Goal: Task Accomplishment & Management: Manage account settings

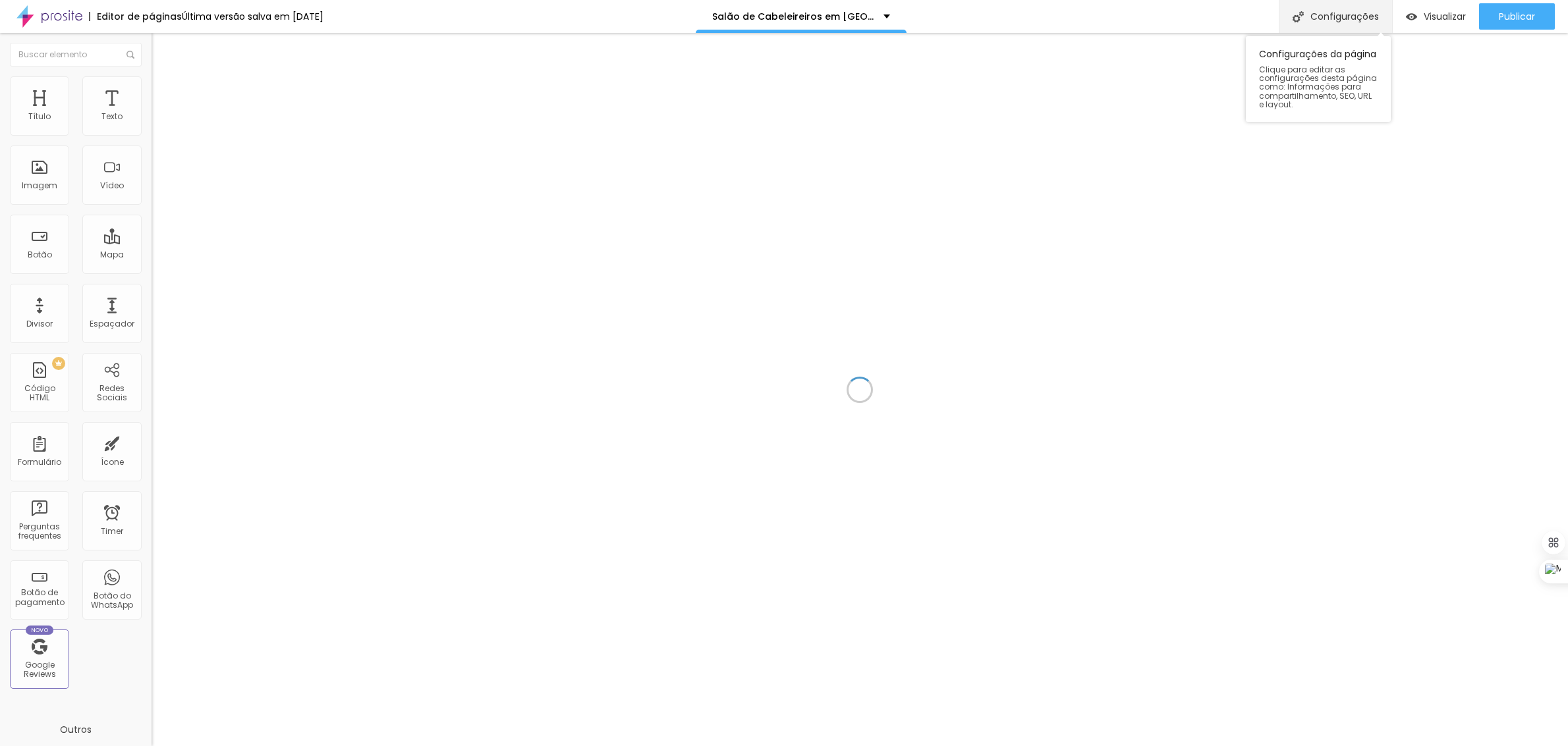
click at [1342, 11] on div "Configurações" at bounding box center [1335, 16] width 113 height 33
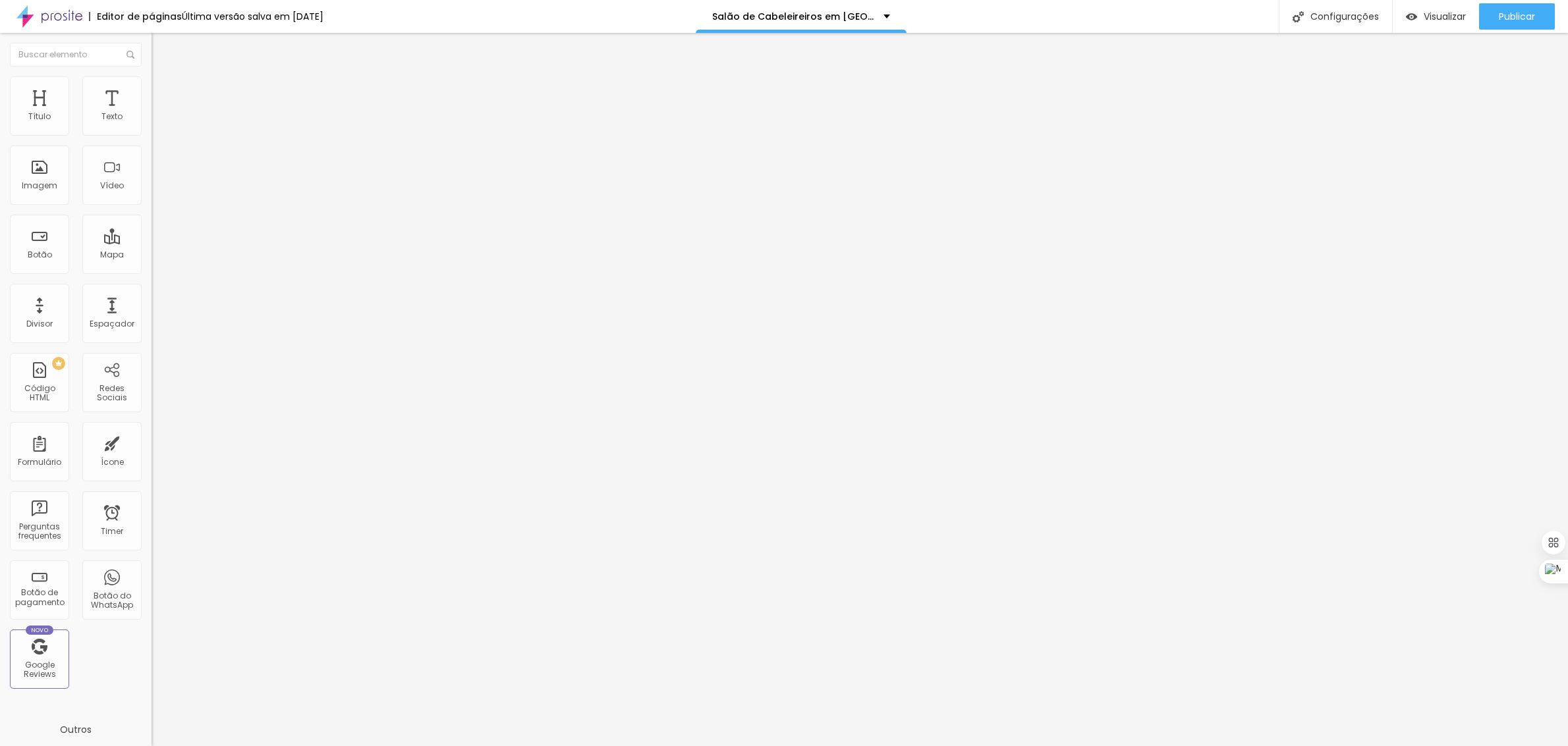
click at [1025, 746] on div at bounding box center [784, 760] width 1568 height 12
click at [1325, 11] on div "Configurações" at bounding box center [1335, 16] width 113 height 33
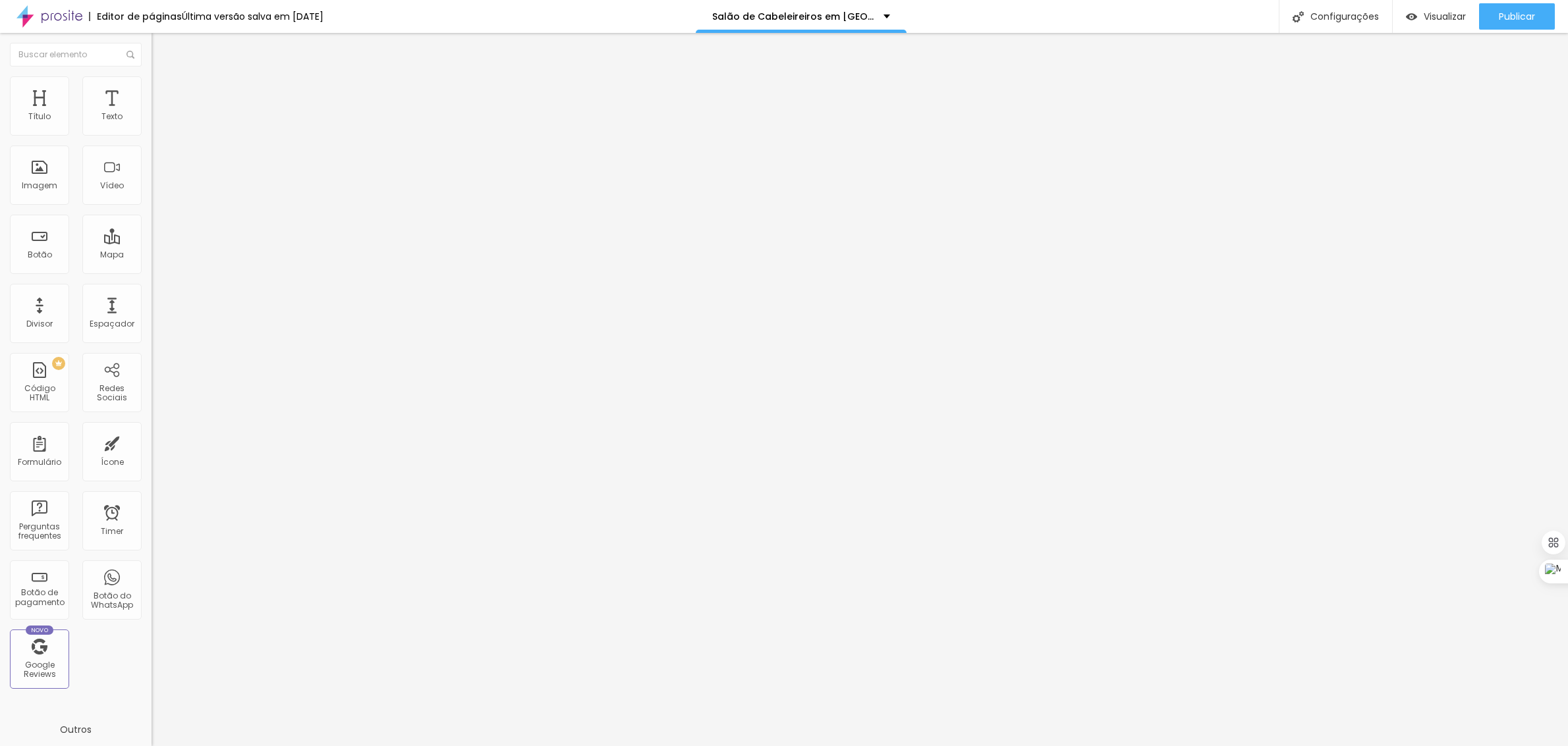
click at [1020, 746] on div at bounding box center [784, 760] width 1568 height 12
click at [1440, 12] on span "Visualizar" at bounding box center [1444, 17] width 42 height 11
click at [1346, 7] on div "Configurações" at bounding box center [1335, 16] width 113 height 33
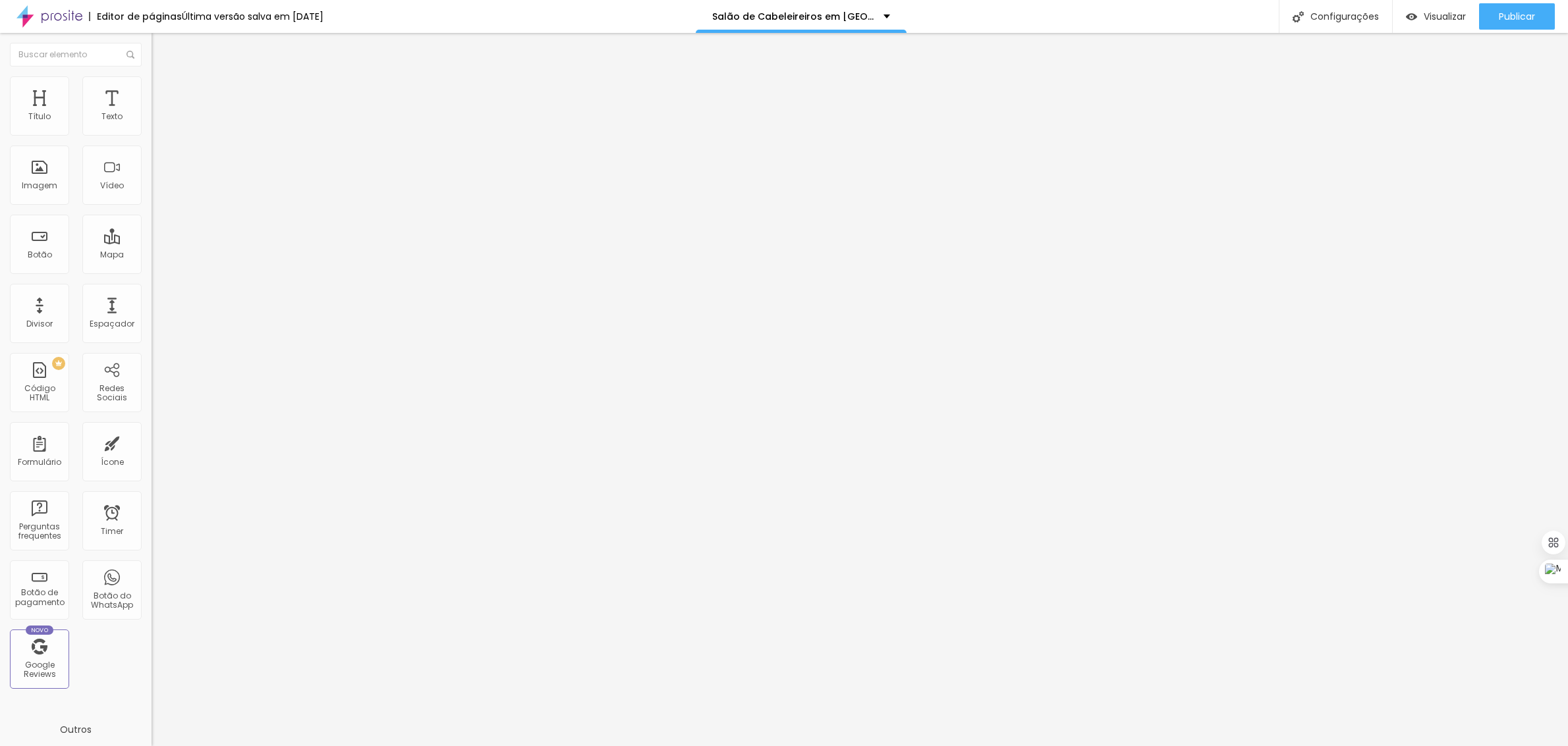
drag, startPoint x: 685, startPoint y: 283, endPoint x: 865, endPoint y: 282, distance: 180.0
click at [1016, 746] on div at bounding box center [784, 760] width 1568 height 12
click at [1345, 13] on div "Configurações" at bounding box center [1335, 16] width 113 height 33
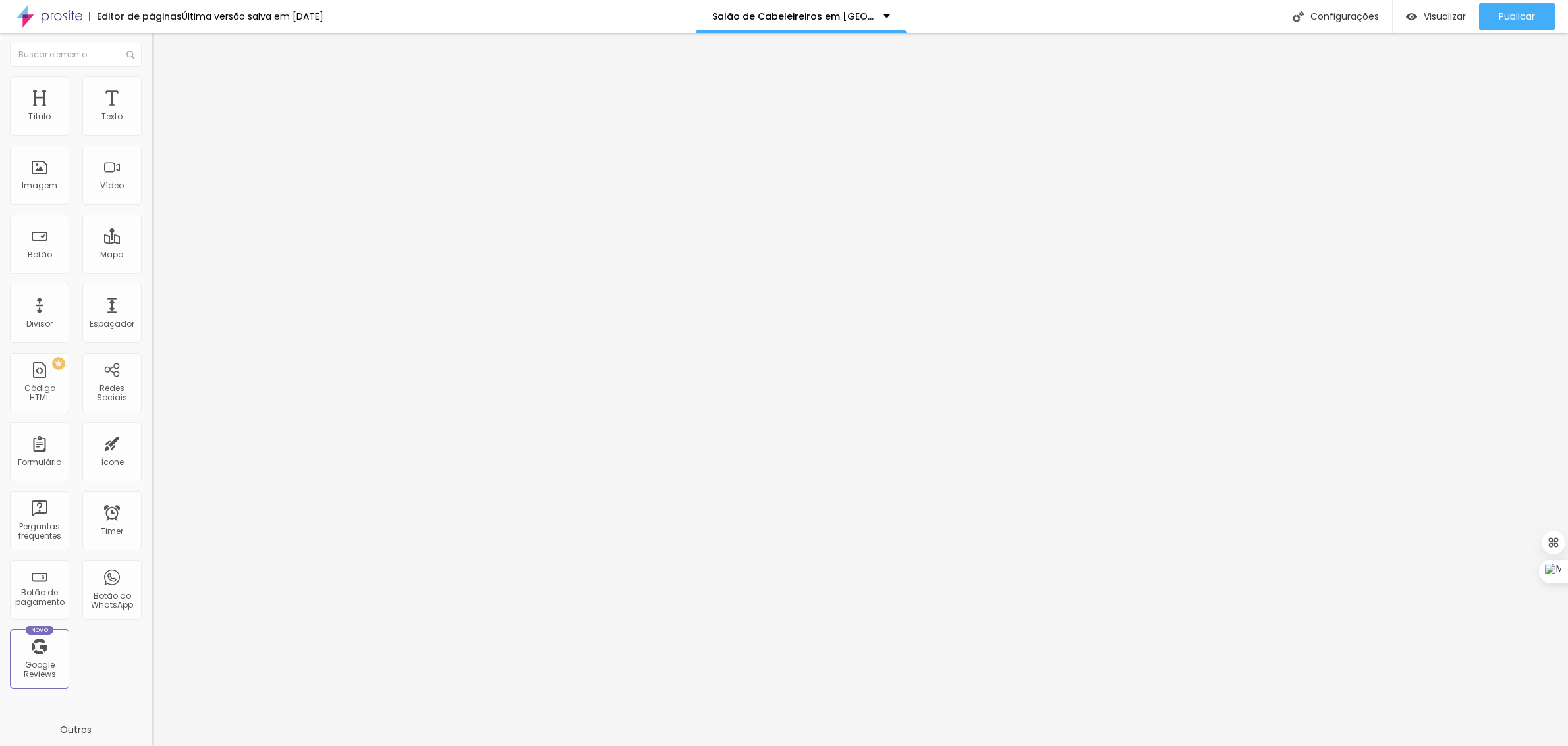
click at [1026, 746] on div at bounding box center [784, 760] width 1568 height 12
click at [1339, 17] on div "Configurações" at bounding box center [1335, 16] width 113 height 33
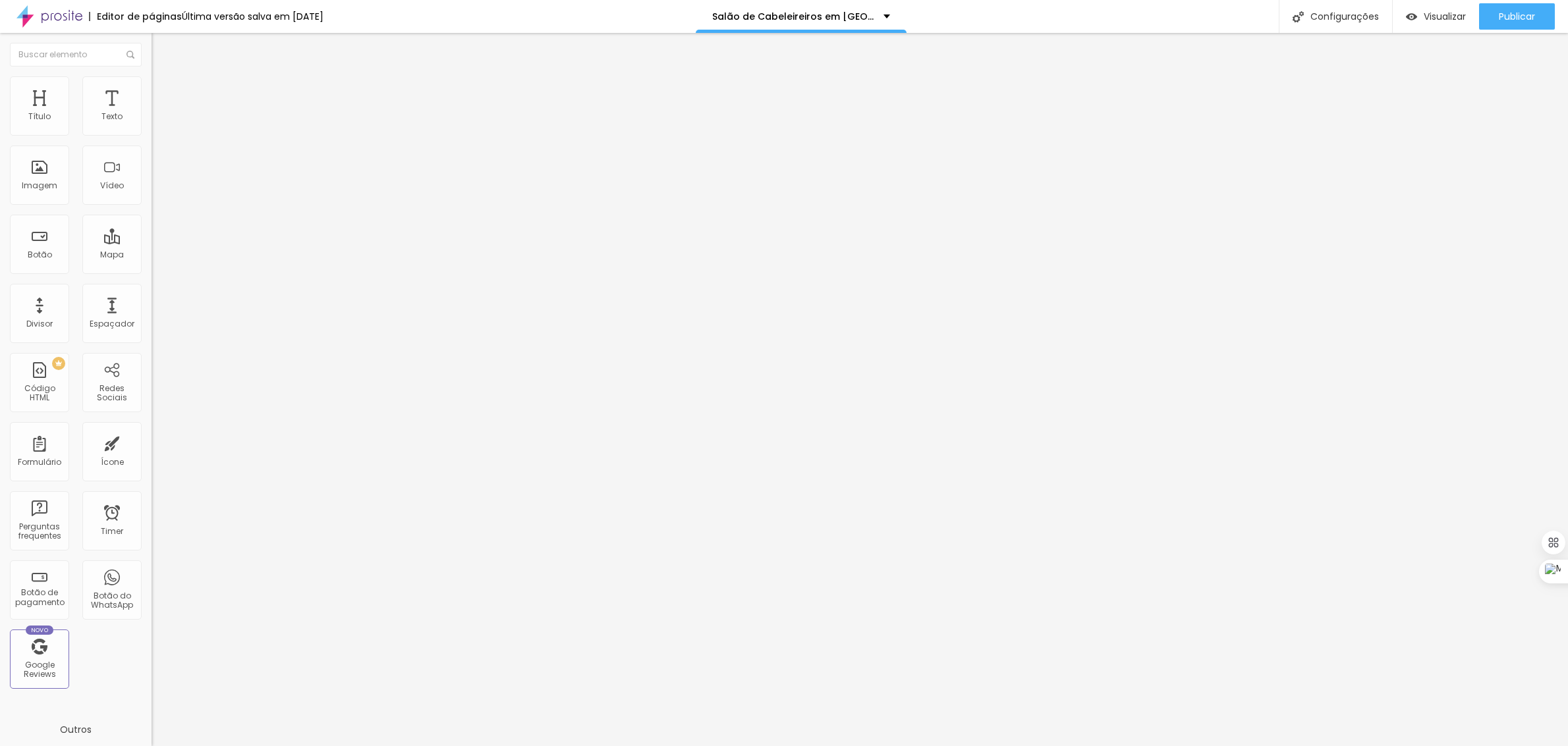
click at [1021, 746] on div at bounding box center [784, 760] width 1568 height 12
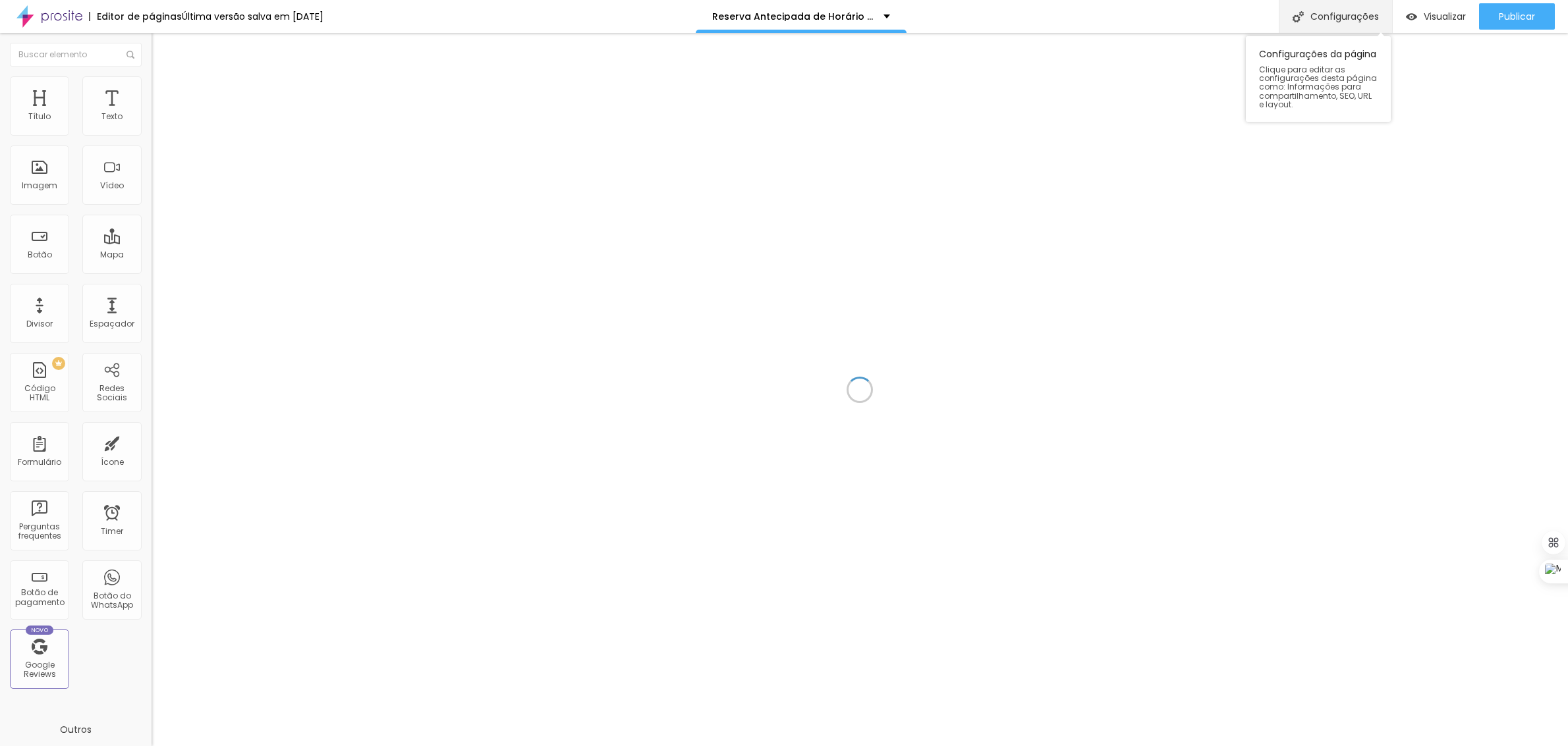
click at [1341, 16] on div "Configurações" at bounding box center [1335, 16] width 113 height 33
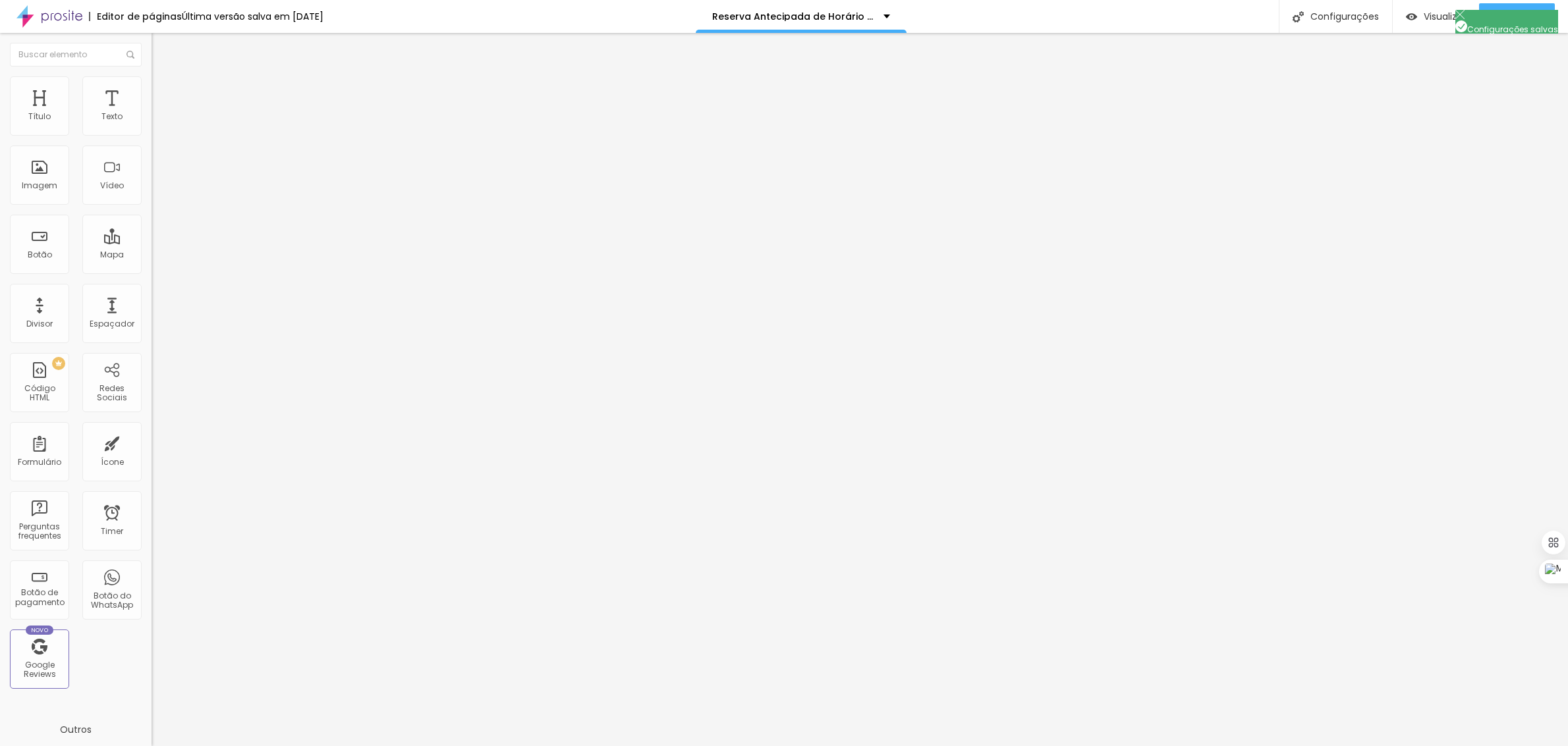
click at [1020, 746] on div at bounding box center [784, 760] width 1568 height 12
drag, startPoint x: 1524, startPoint y: 17, endPoint x: 1412, endPoint y: 58, distance: 119.3
click at [1522, 17] on span "Publicar" at bounding box center [1517, 17] width 36 height 11
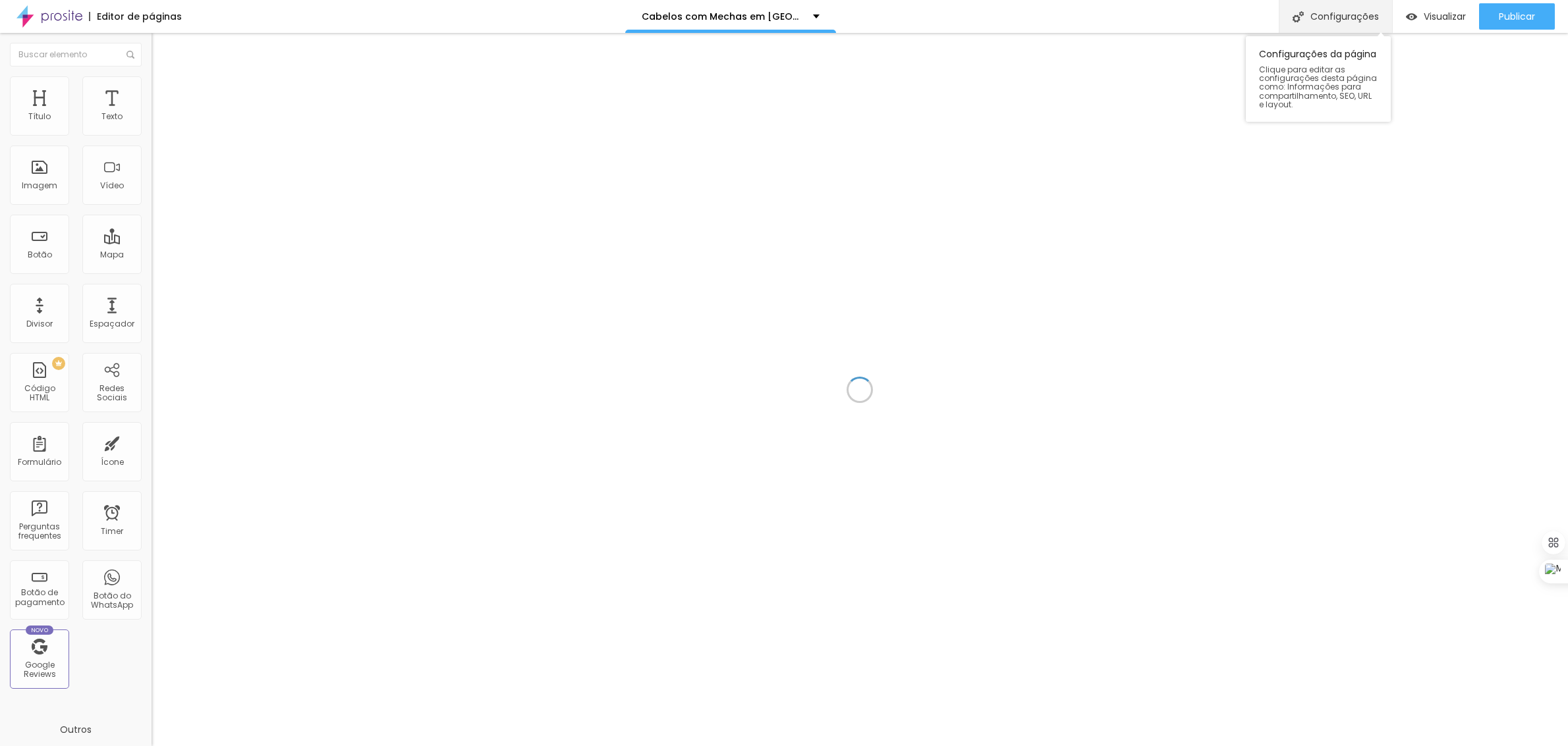
click at [1371, 20] on div "Configurações" at bounding box center [1335, 16] width 113 height 33
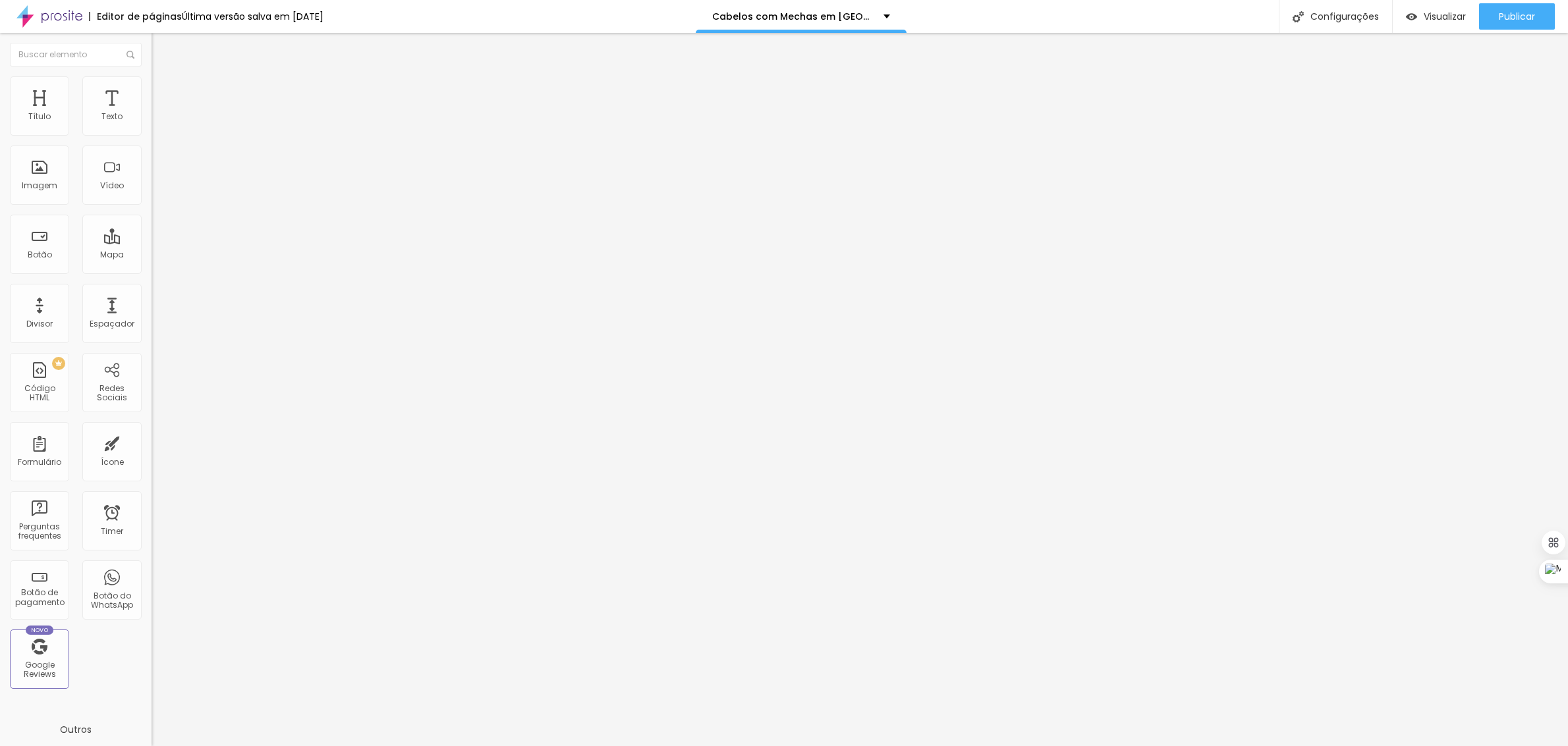
click at [1029, 746] on div at bounding box center [784, 760] width 1568 height 12
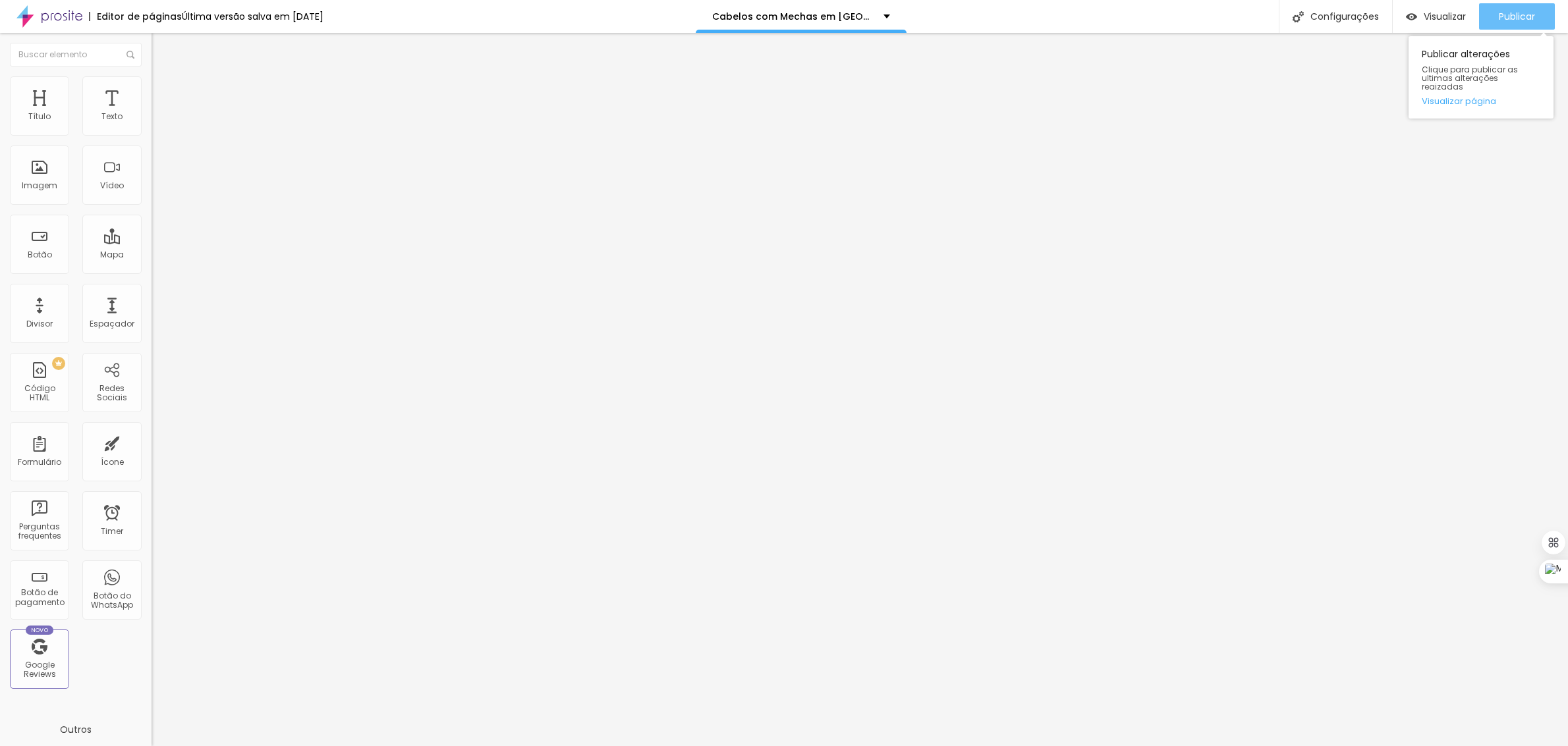
click at [1526, 4] on div "Publicar" at bounding box center [1517, 16] width 36 height 26
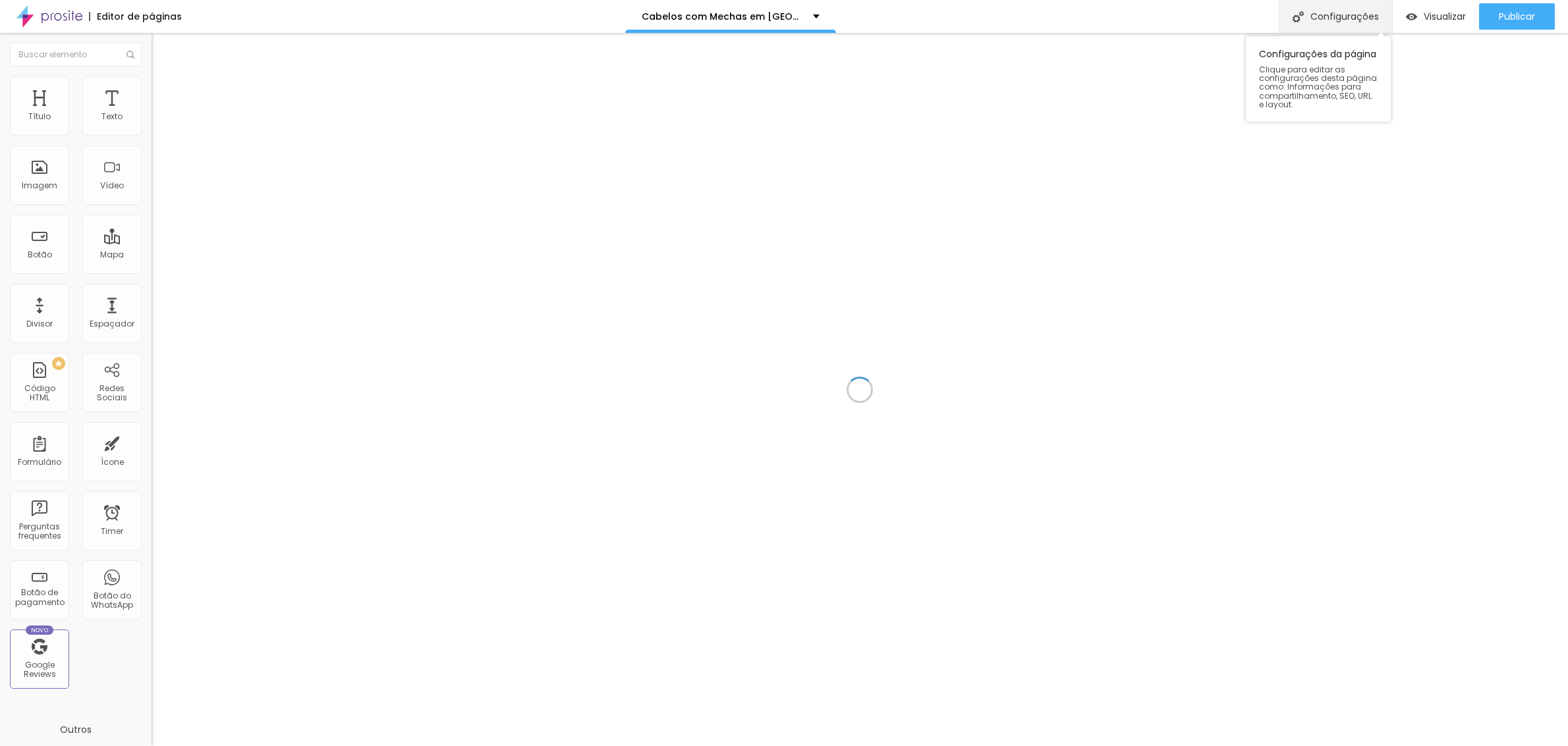
click at [1327, 17] on div "Configurações" at bounding box center [1335, 16] width 113 height 33
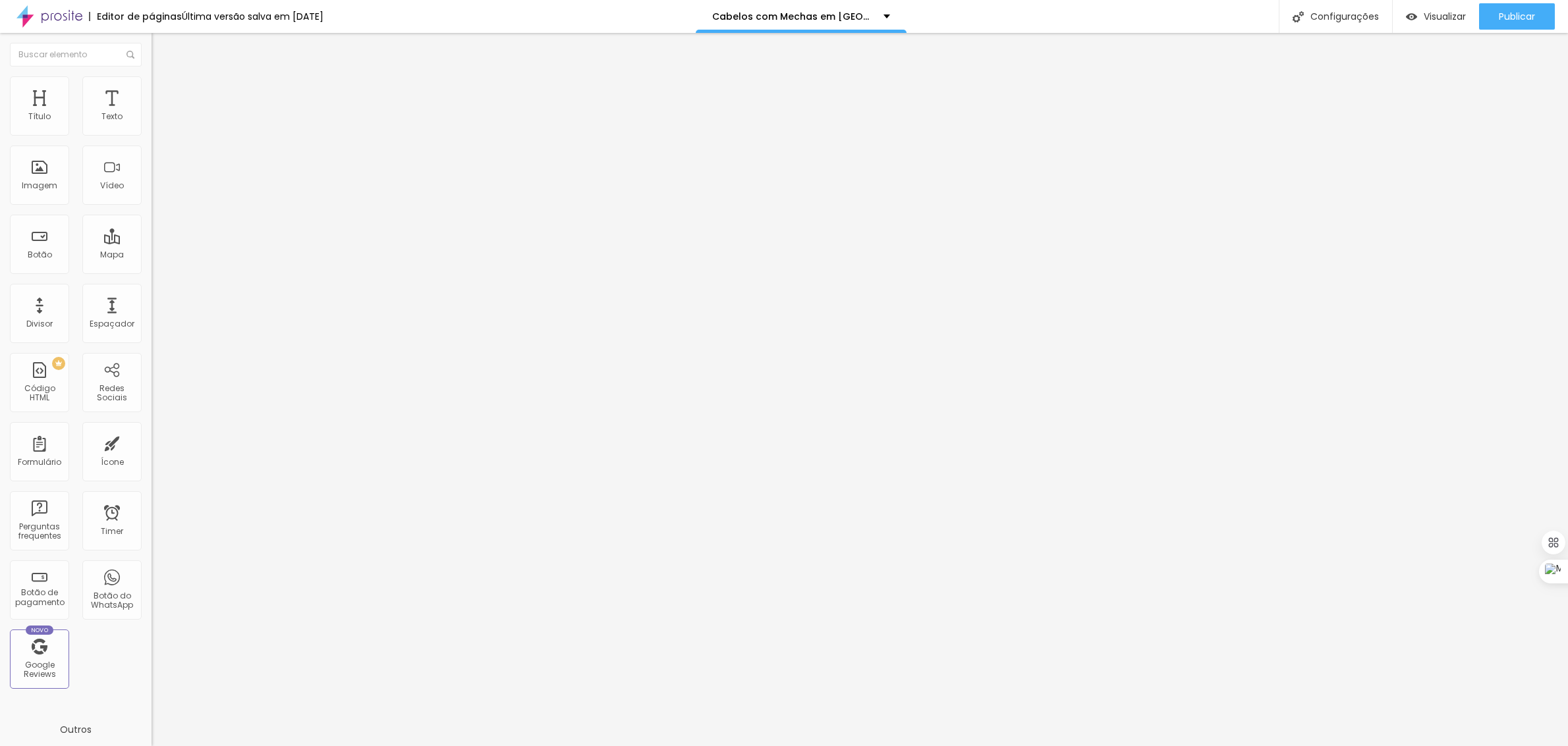
click at [1022, 746] on div at bounding box center [784, 760] width 1568 height 12
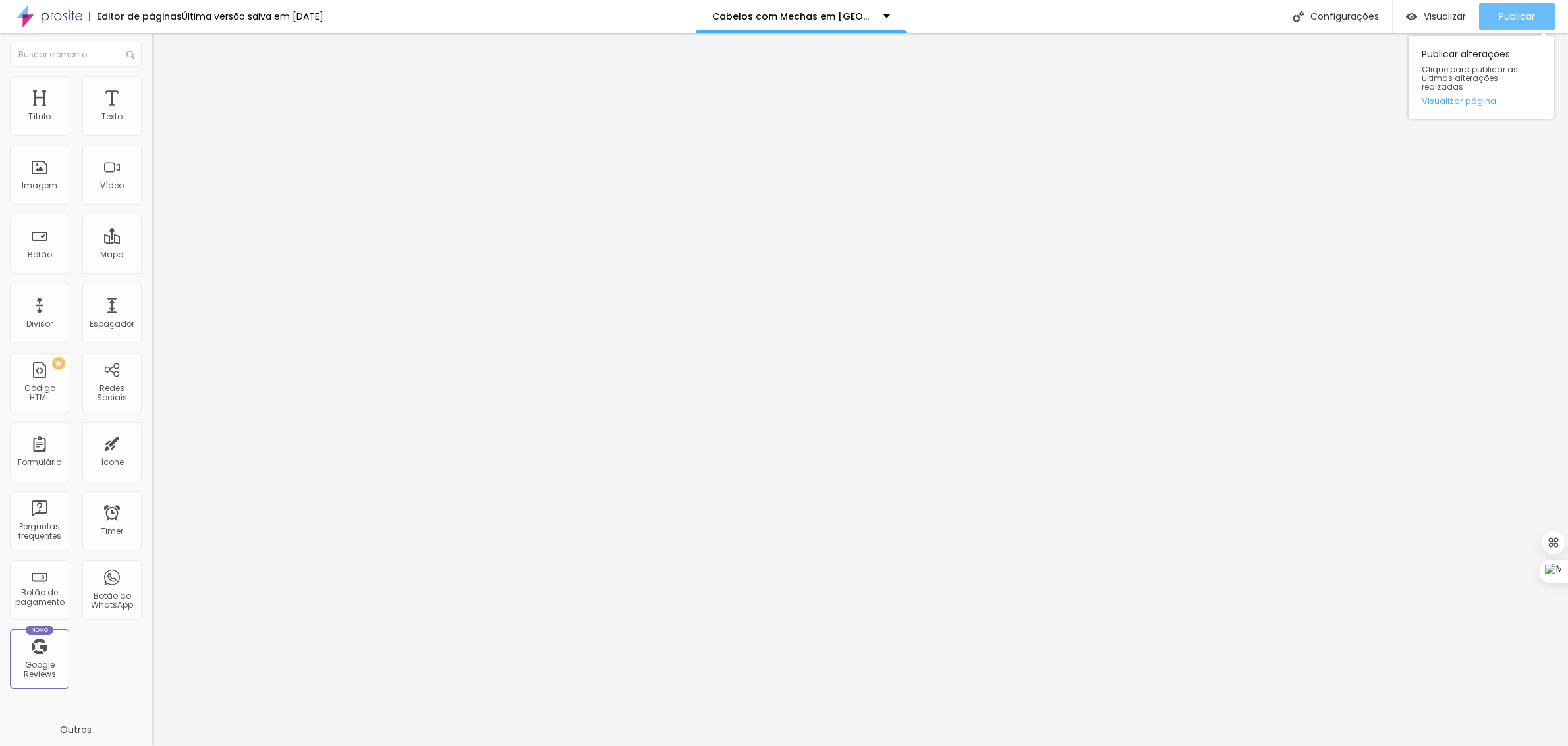
click at [1515, 20] on span "Publicar" at bounding box center [1517, 17] width 36 height 11
click at [1365, 10] on div "Configurações" at bounding box center [1335, 16] width 113 height 33
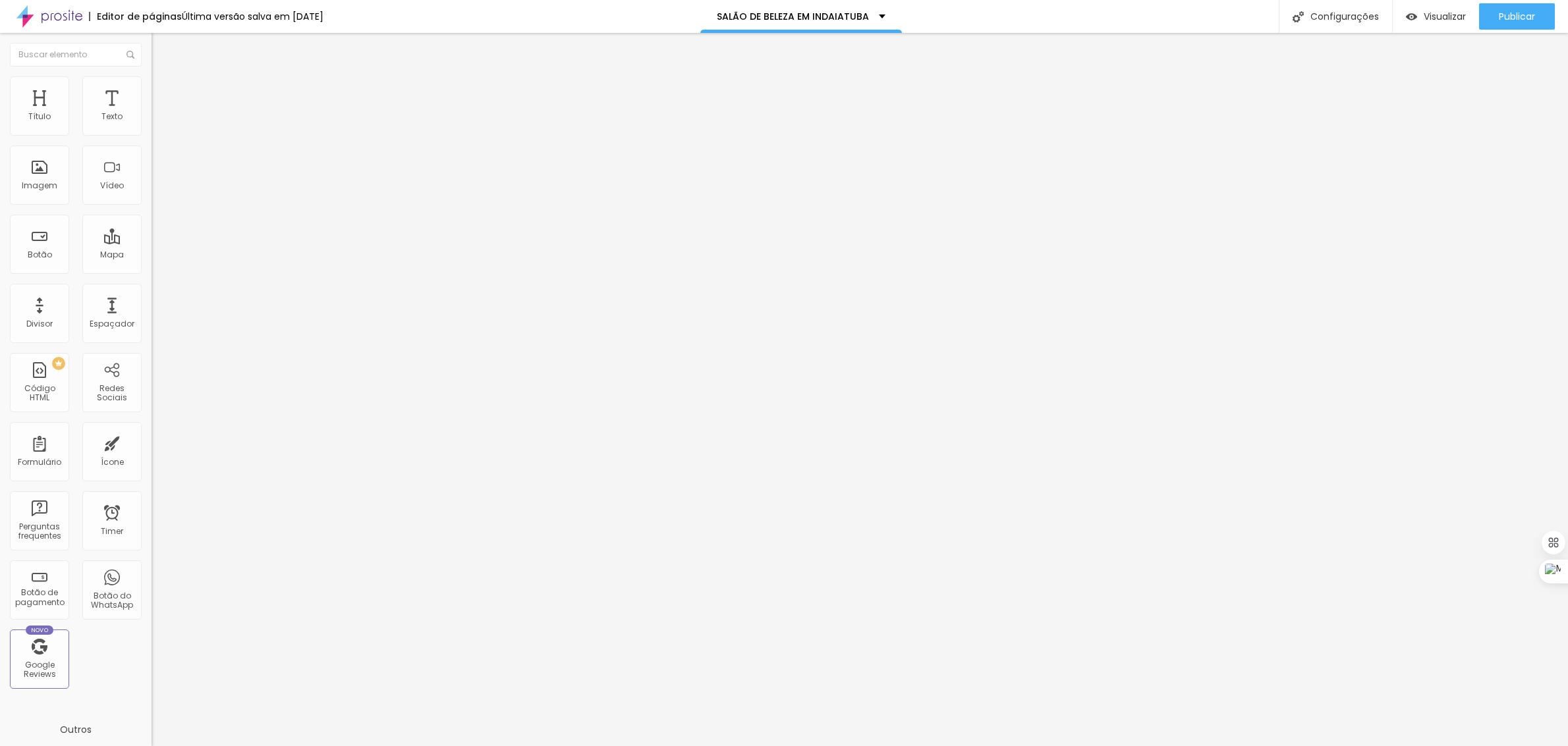
click at [1023, 746] on div at bounding box center [784, 760] width 1568 height 12
click at [1494, 15] on button "Publicar" at bounding box center [1516, 16] width 76 height 26
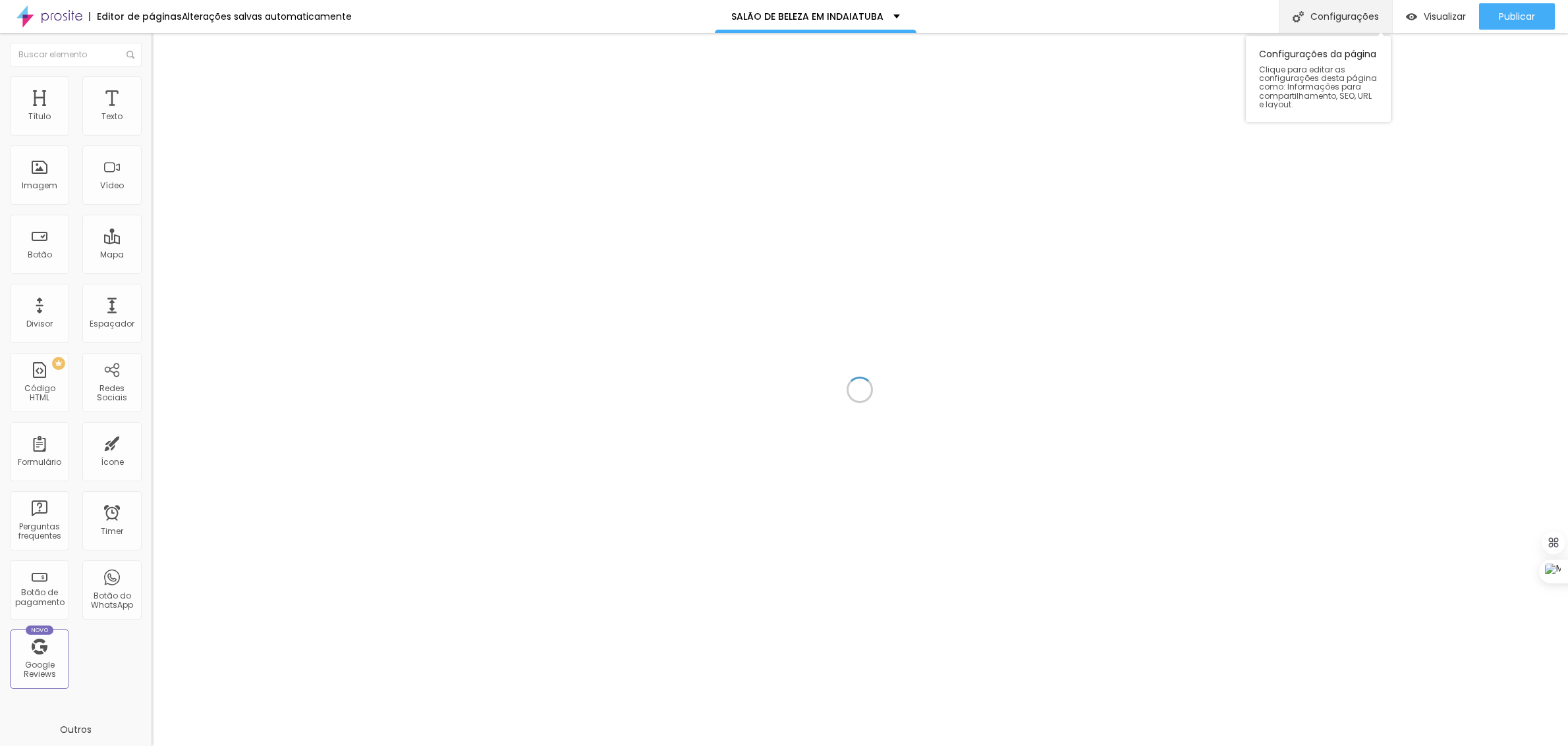
click at [1342, 12] on div "Configurações" at bounding box center [1335, 16] width 113 height 33
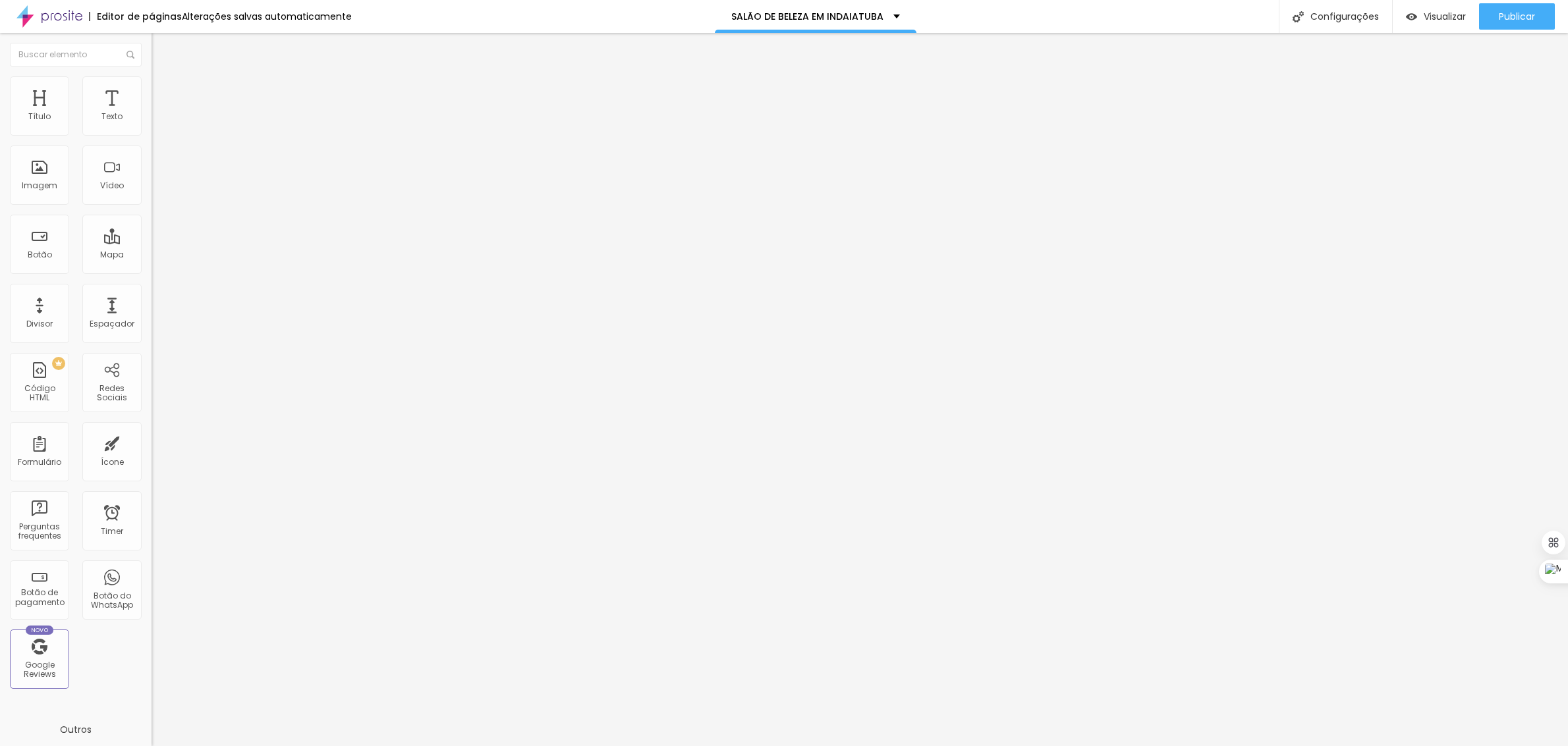
drag, startPoint x: 683, startPoint y: 281, endPoint x: 934, endPoint y: 287, distance: 251.1
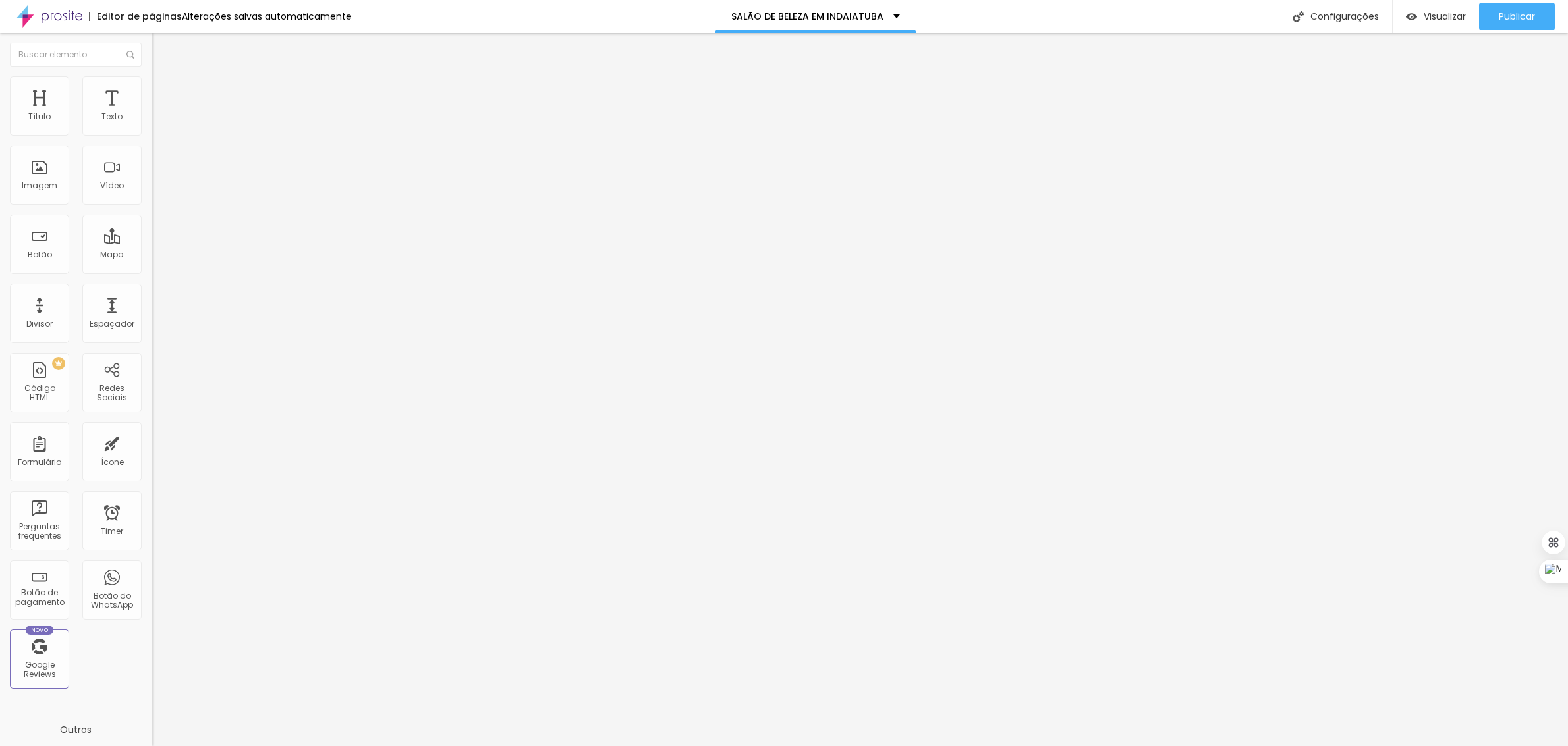
click at [1016, 746] on div at bounding box center [784, 760] width 1568 height 12
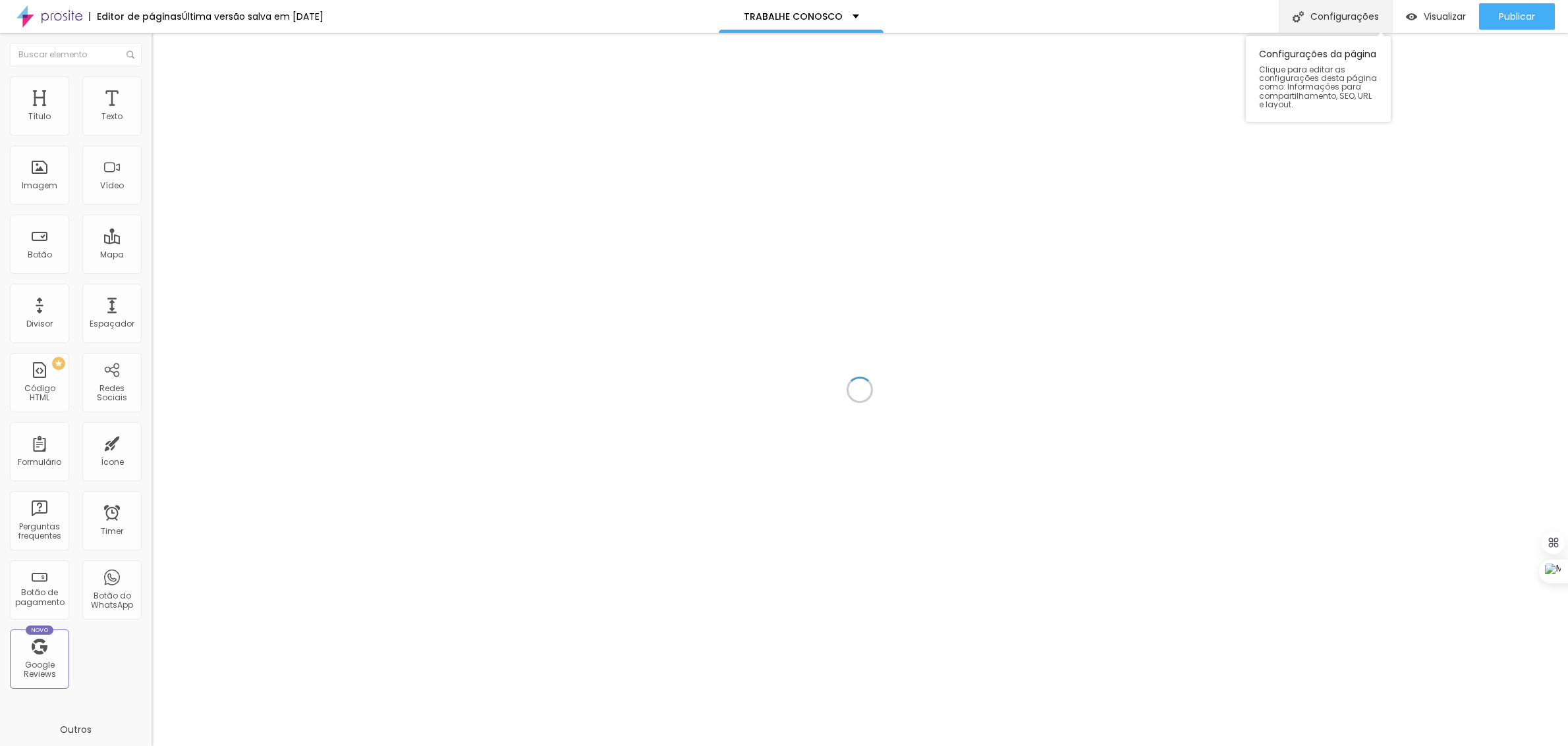
click at [1325, 17] on div "Configurações" at bounding box center [1335, 16] width 113 height 33
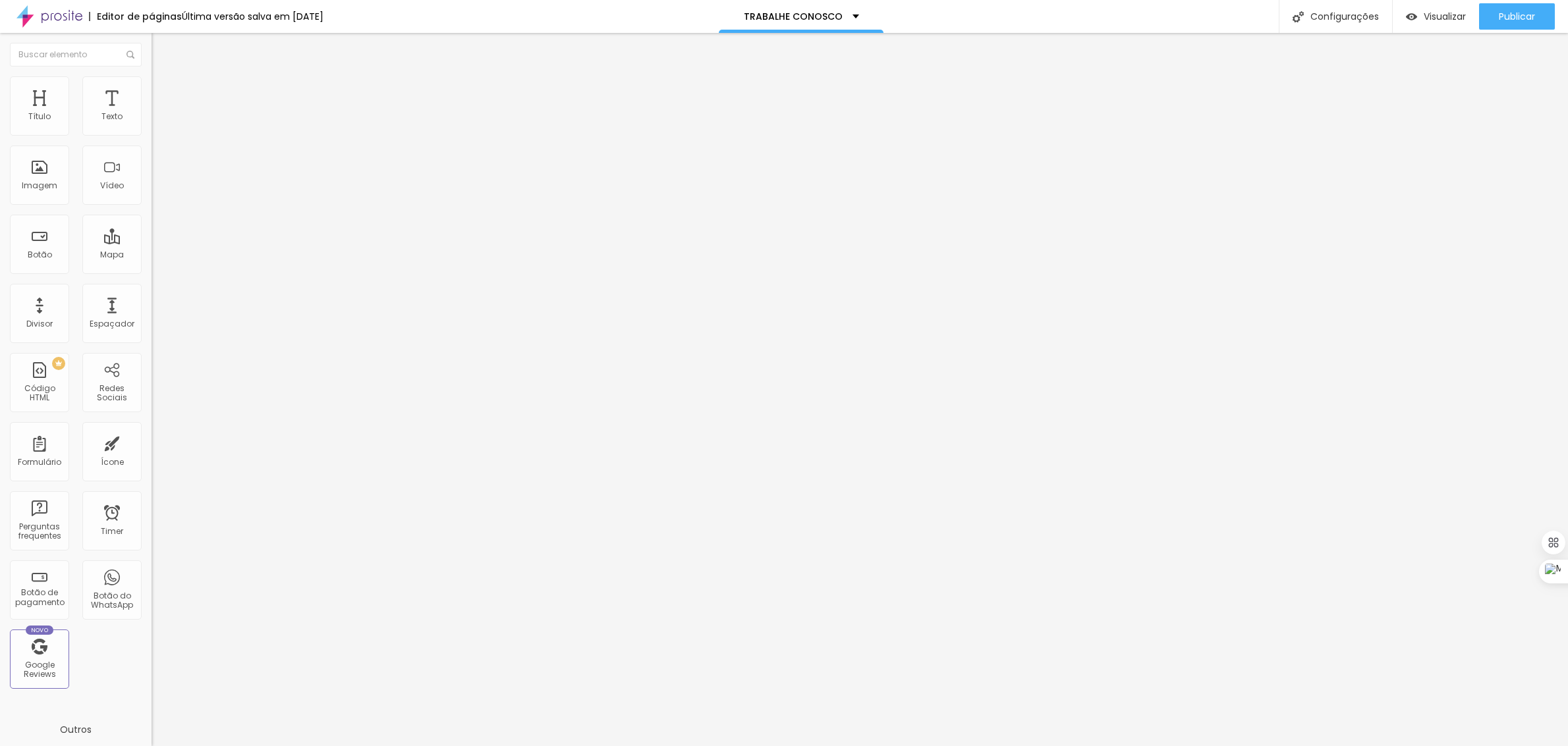
click at [1018, 746] on div at bounding box center [784, 760] width 1568 height 12
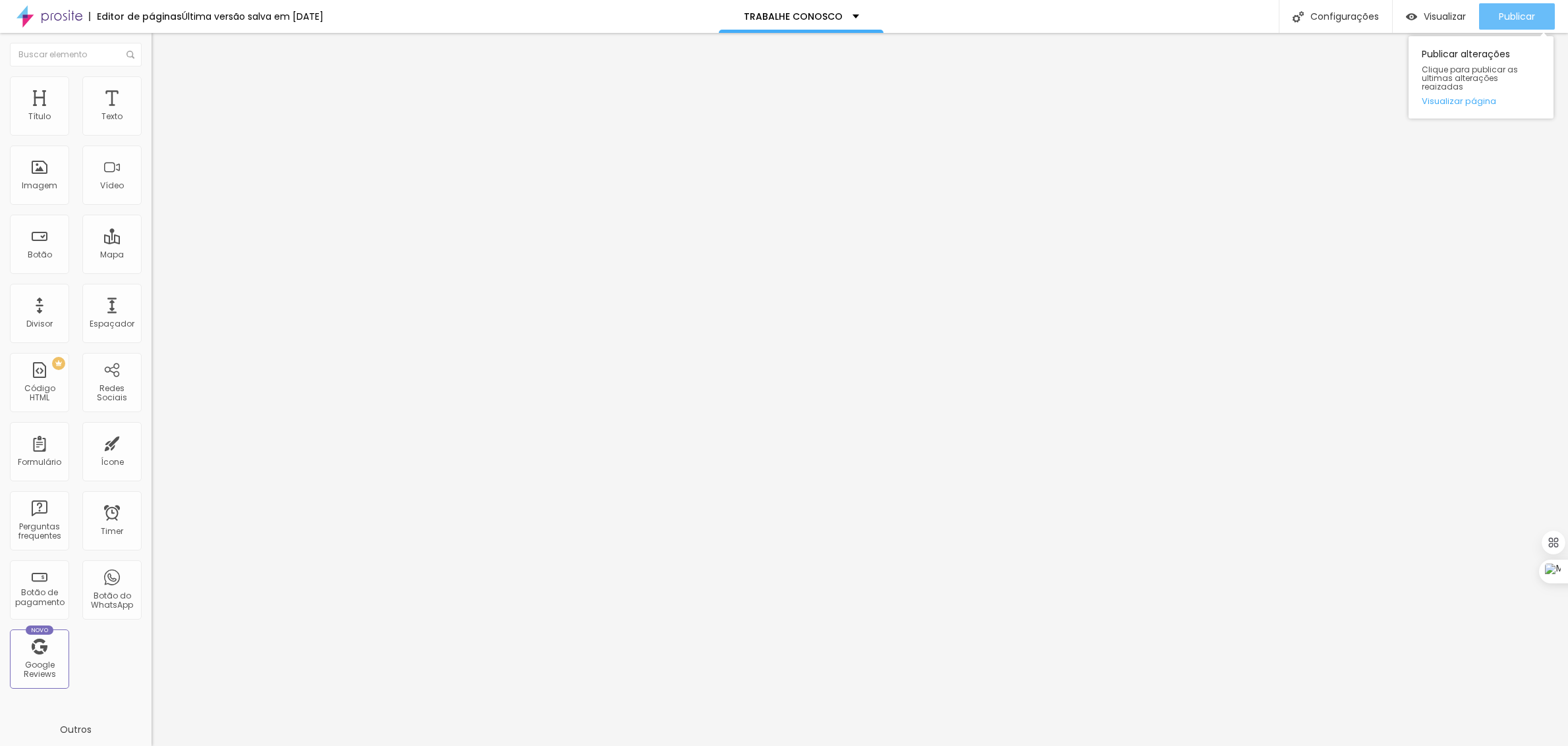
click at [1504, 9] on div "Publicar" at bounding box center [1517, 16] width 36 height 26
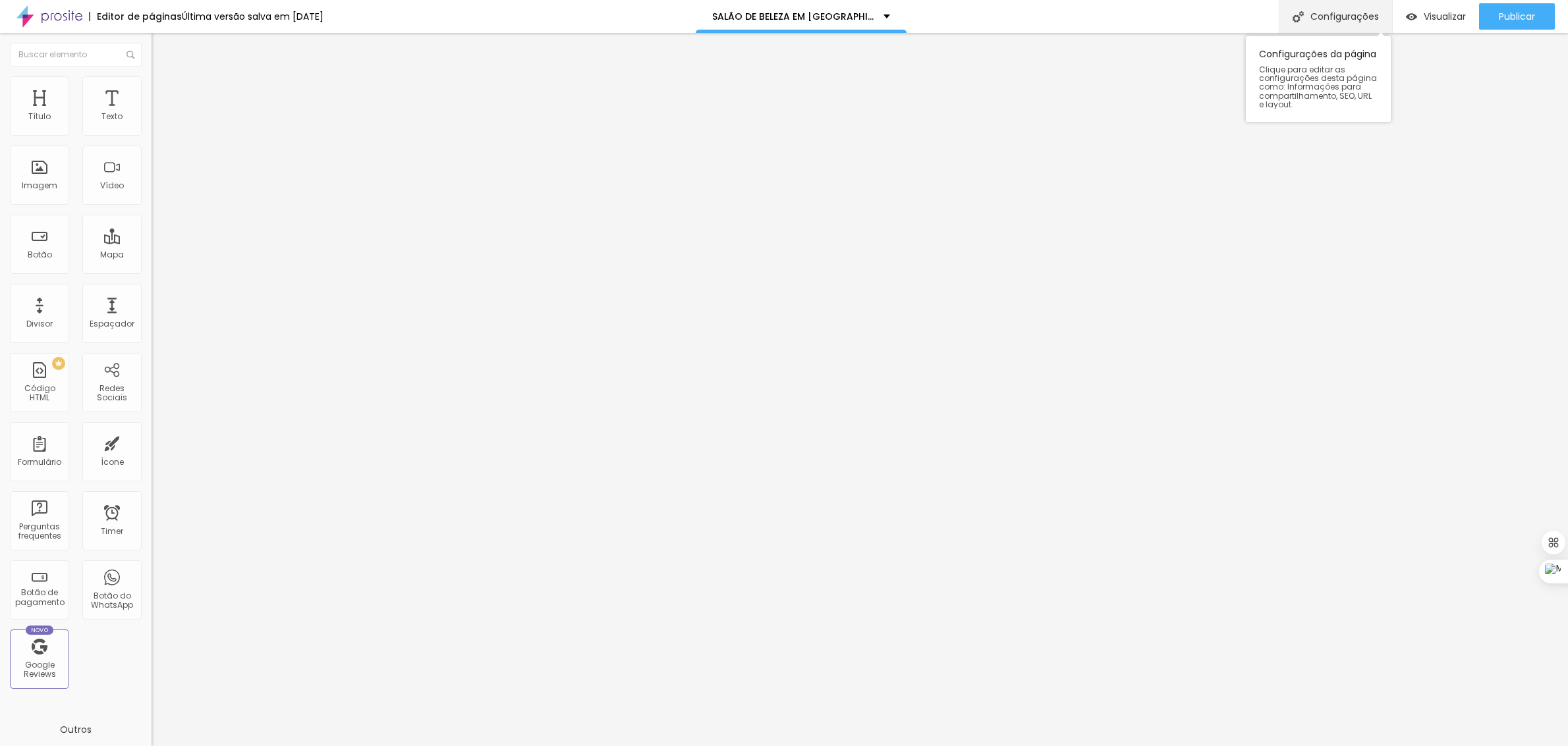
click at [1337, 17] on div "Configurações" at bounding box center [1335, 16] width 113 height 33
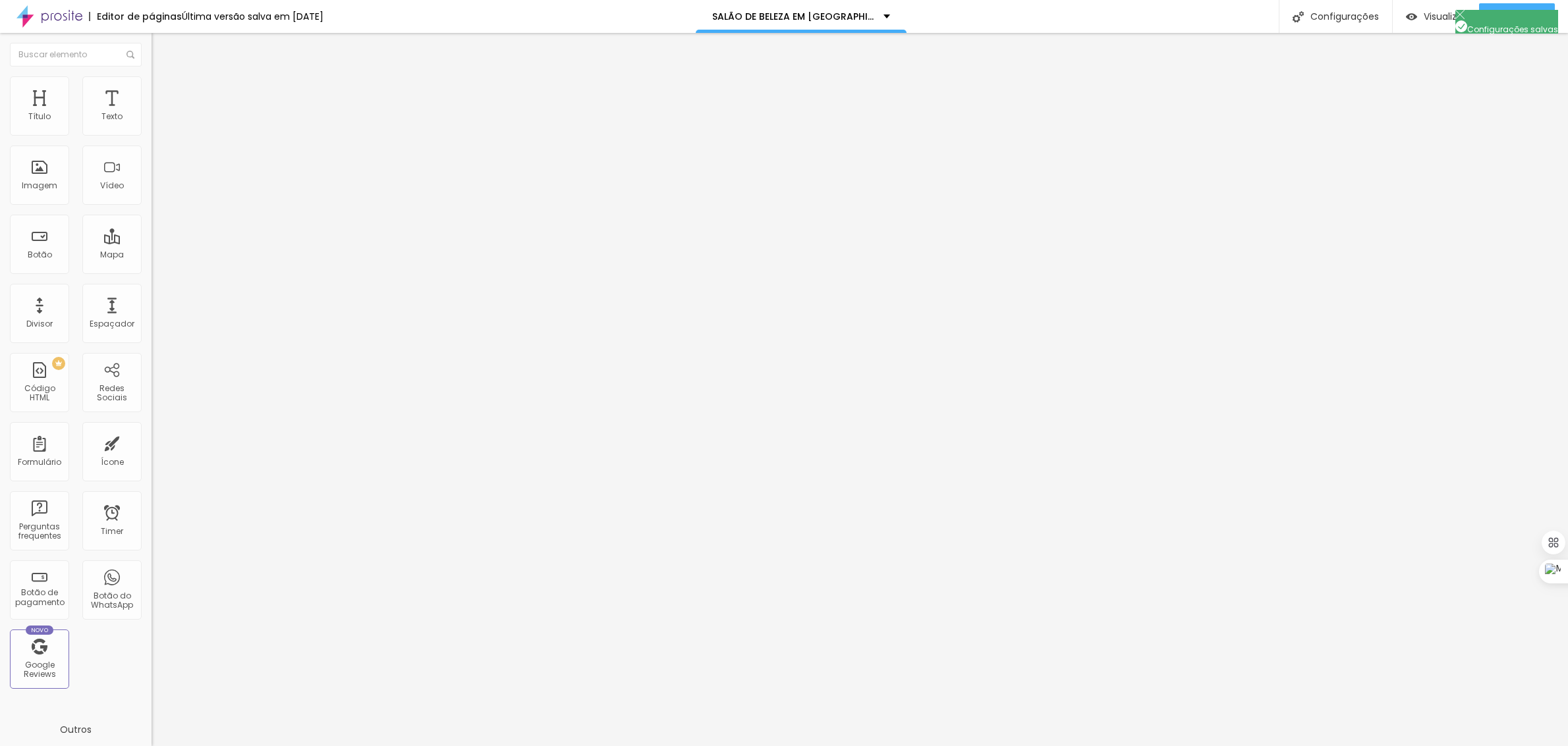
click at [1018, 746] on div at bounding box center [784, 760] width 1568 height 12
click at [1509, 15] on span "Publicar" at bounding box center [1517, 17] width 36 height 11
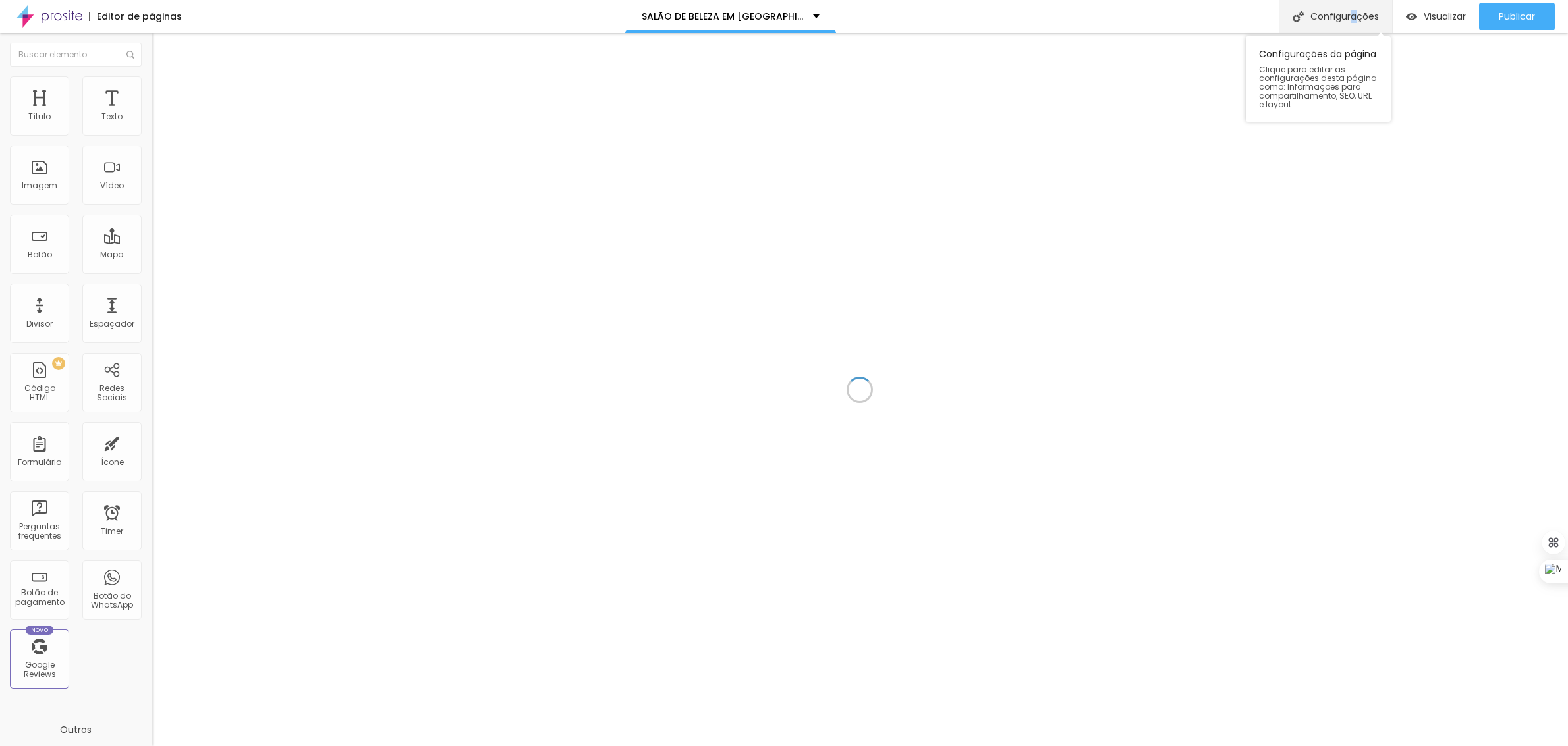
click at [1351, 21] on div "Configurações" at bounding box center [1335, 16] width 113 height 33
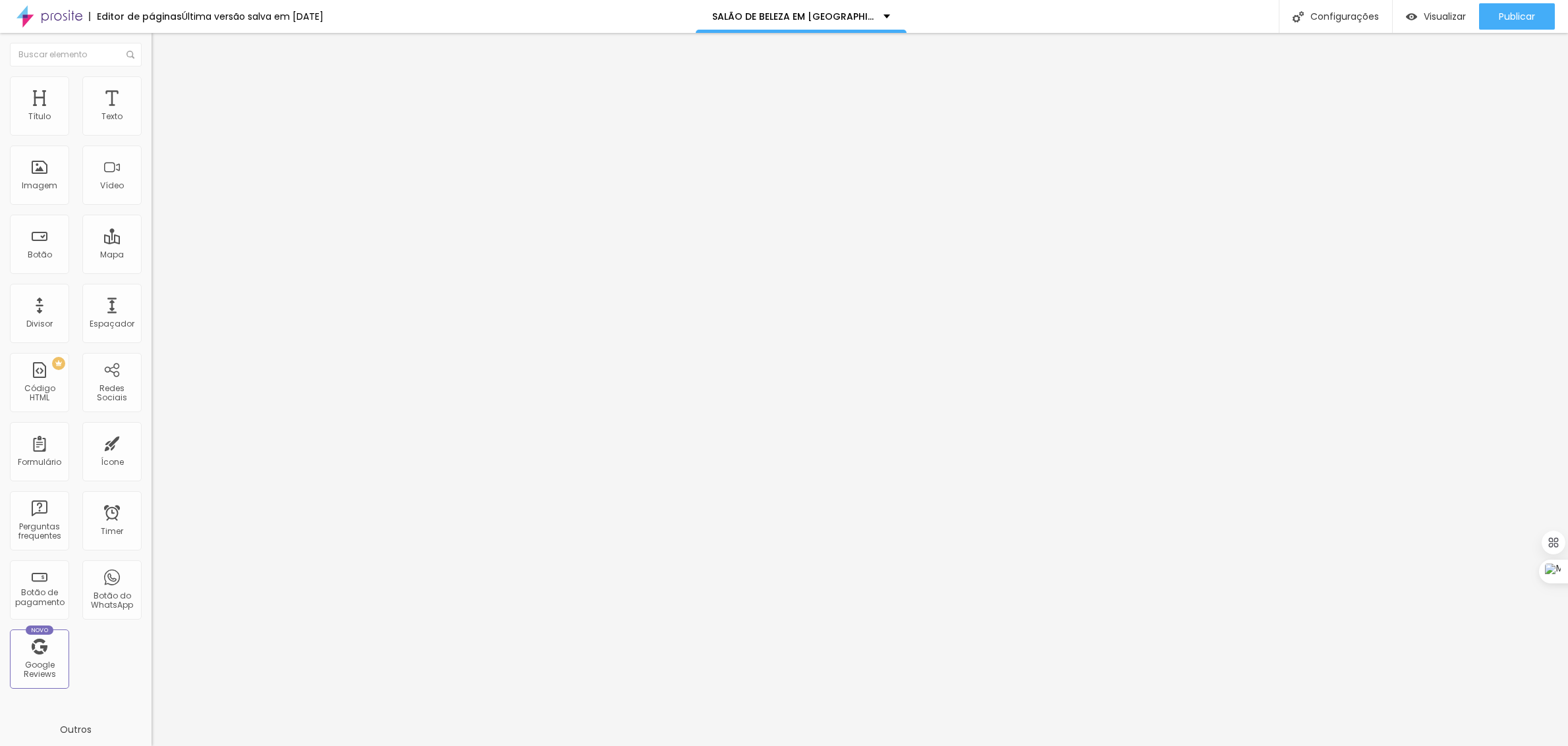
click at [1023, 746] on div at bounding box center [784, 760] width 1568 height 12
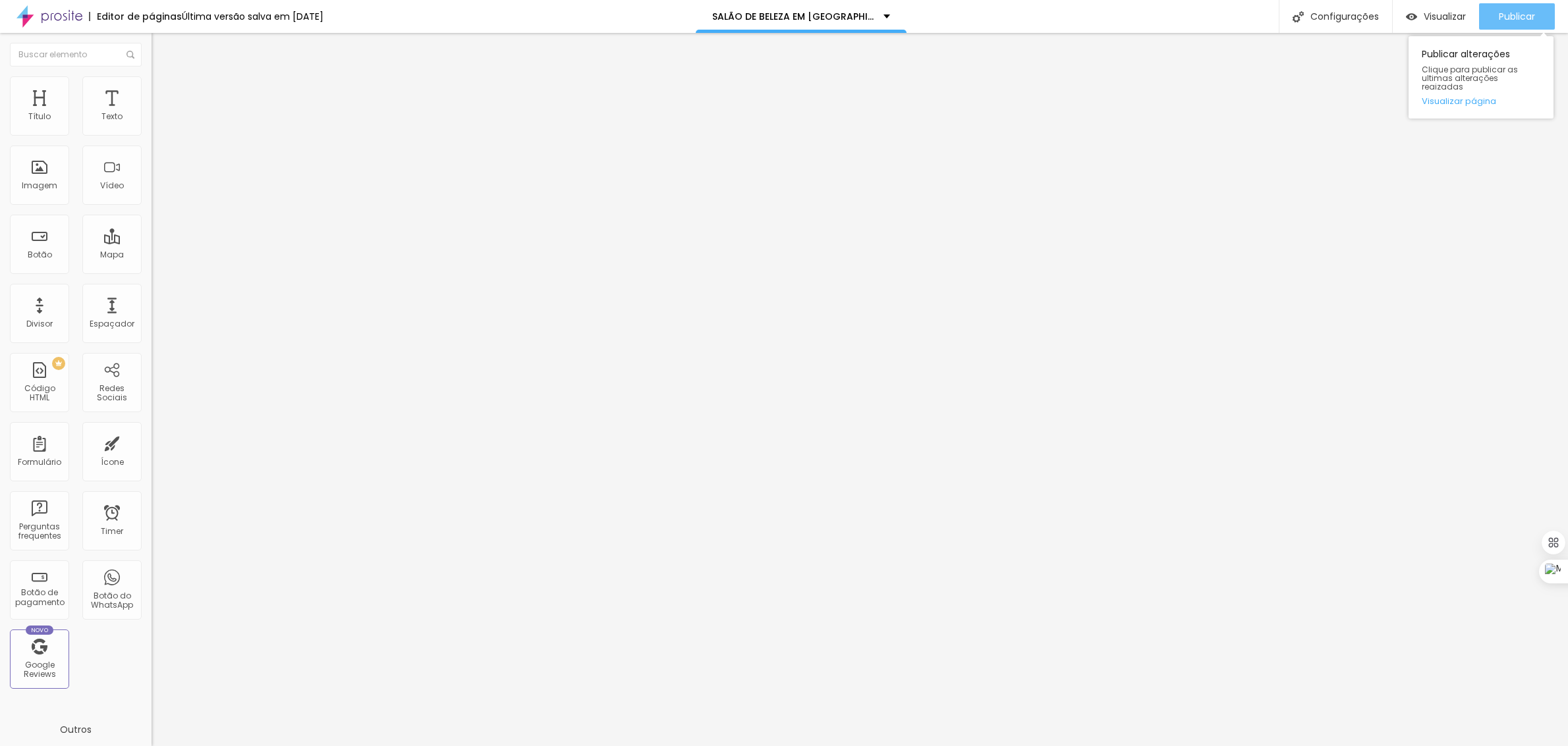
click at [1508, 11] on span "Publicar" at bounding box center [1517, 17] width 36 height 11
click at [1325, 15] on div "Configurações" at bounding box center [1335, 16] width 113 height 33
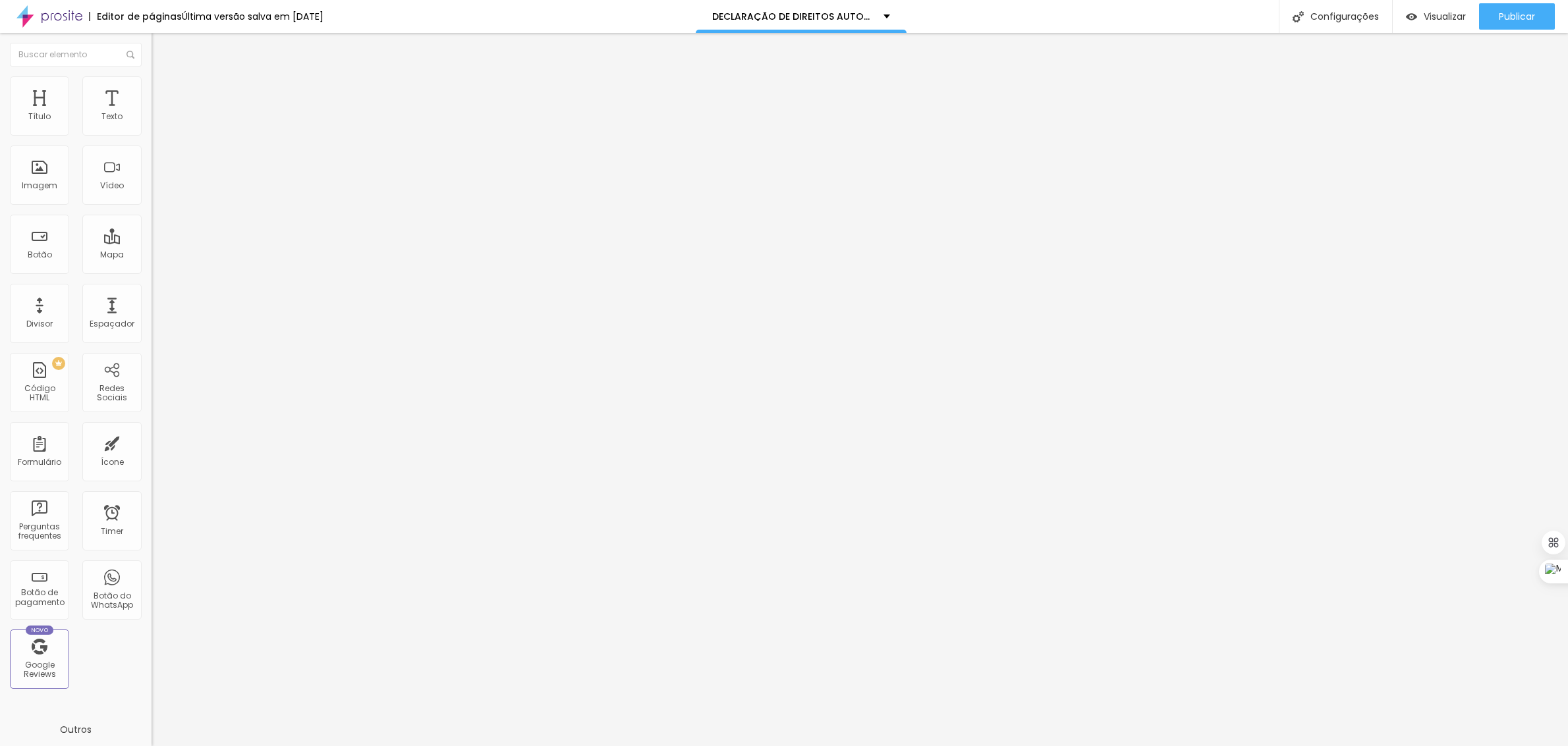
click at [1020, 746] on div at bounding box center [784, 760] width 1568 height 12
click at [1517, 11] on span "Publicar" at bounding box center [1517, 17] width 36 height 11
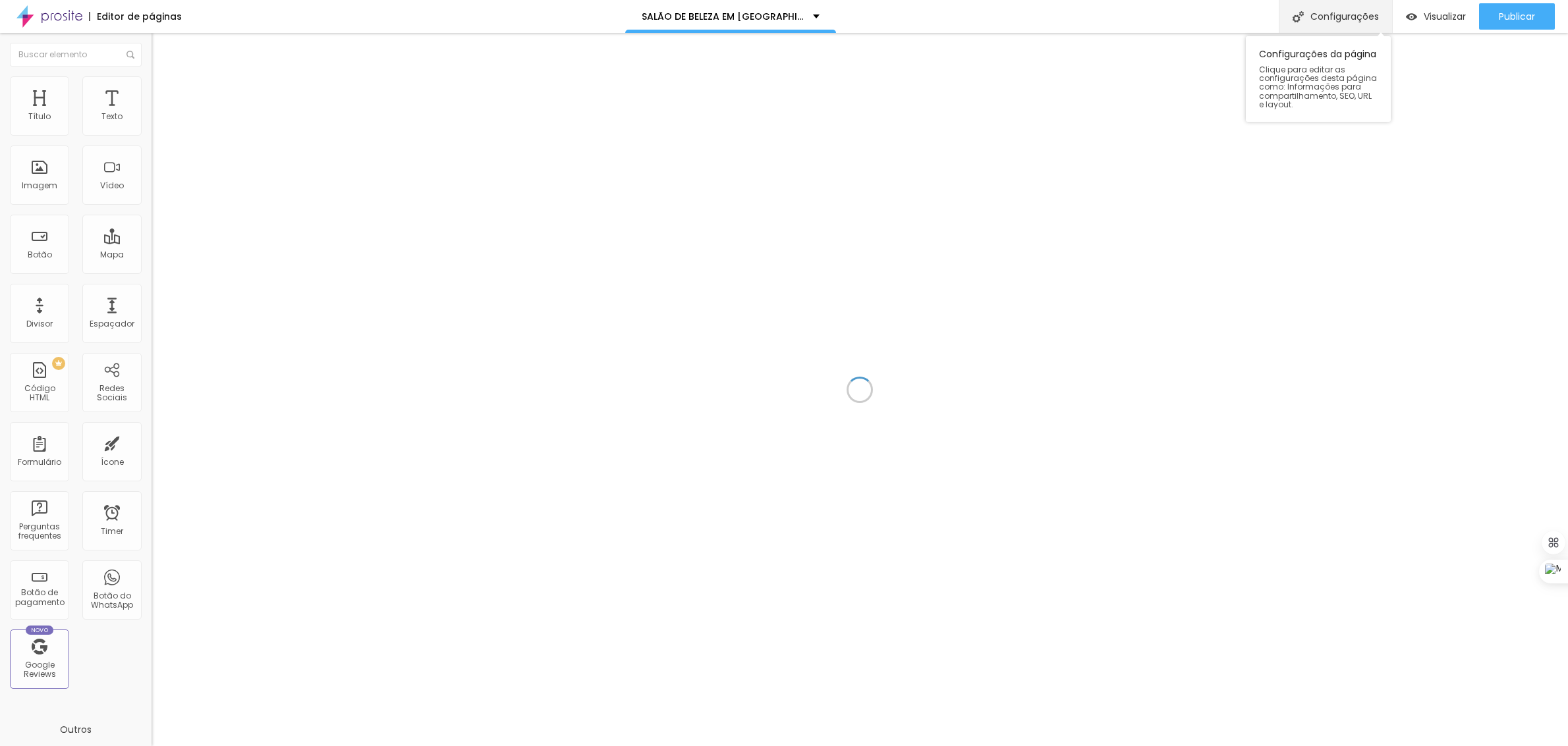
click at [1324, 17] on div "Configurações" at bounding box center [1335, 16] width 113 height 33
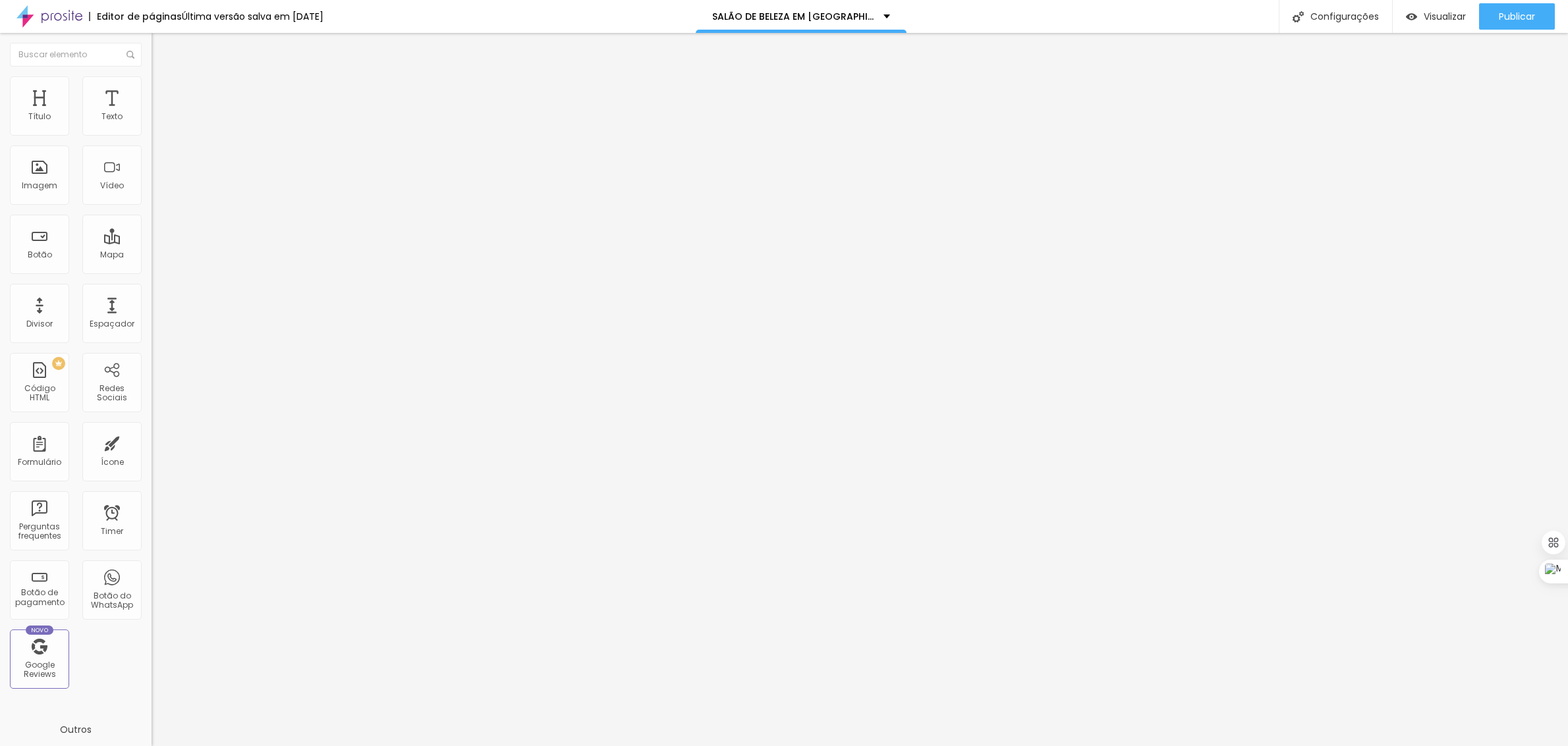
drag, startPoint x: 680, startPoint y: 287, endPoint x: 1008, endPoint y: 290, distance: 328.0
click at [1022, 746] on div at bounding box center [784, 760] width 1568 height 12
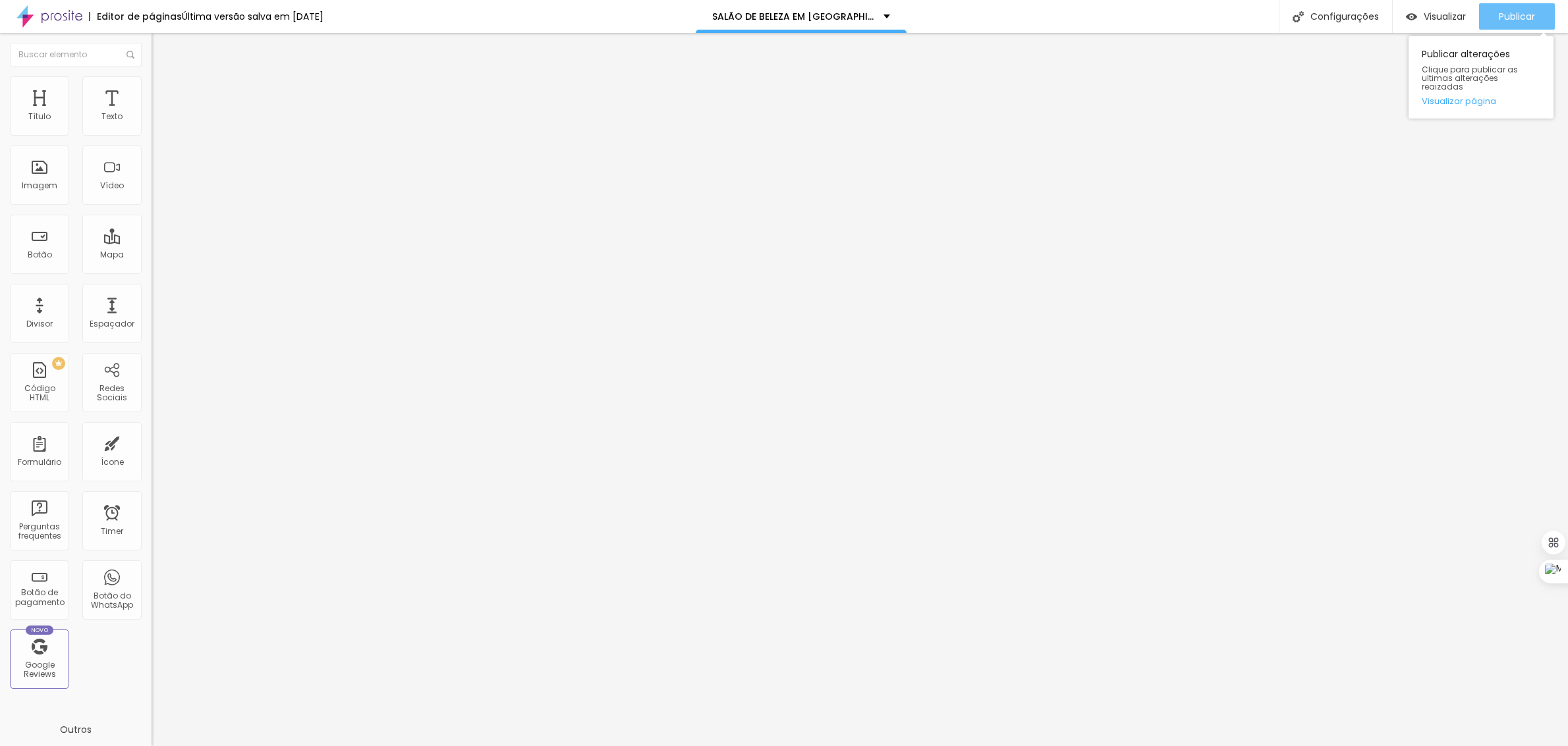
click at [1516, 11] on span "Publicar" at bounding box center [1517, 17] width 36 height 11
